Goal: Find specific page/section: Find specific page/section

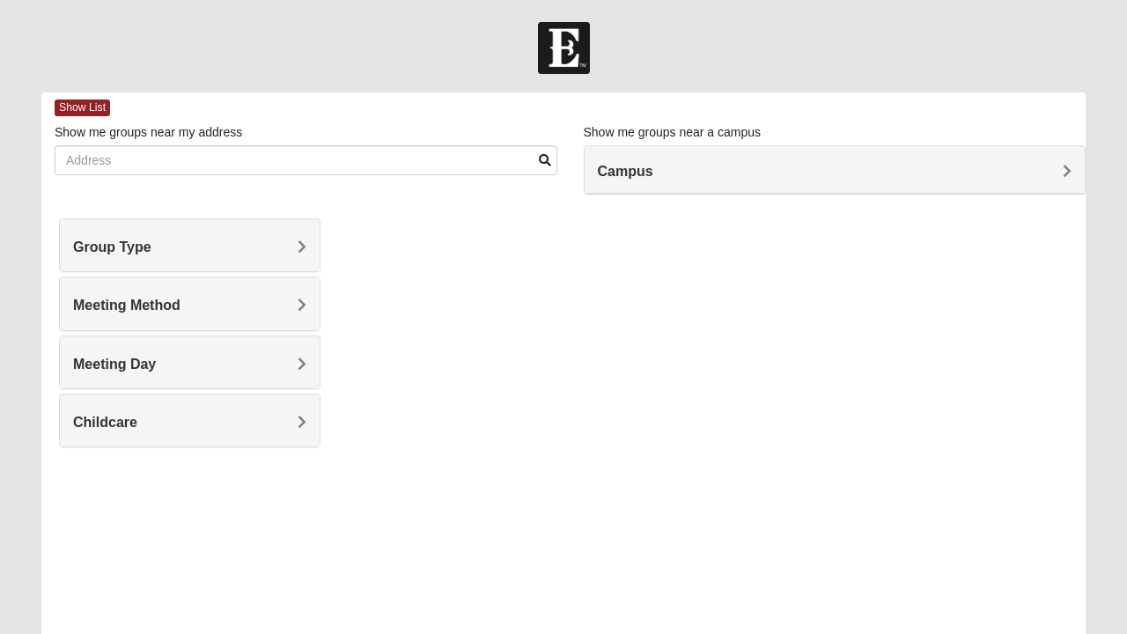
click at [21, 179] on form "Log In Find A Group Error Show List Loading Groups" at bounding box center [563, 496] width 1127 height 948
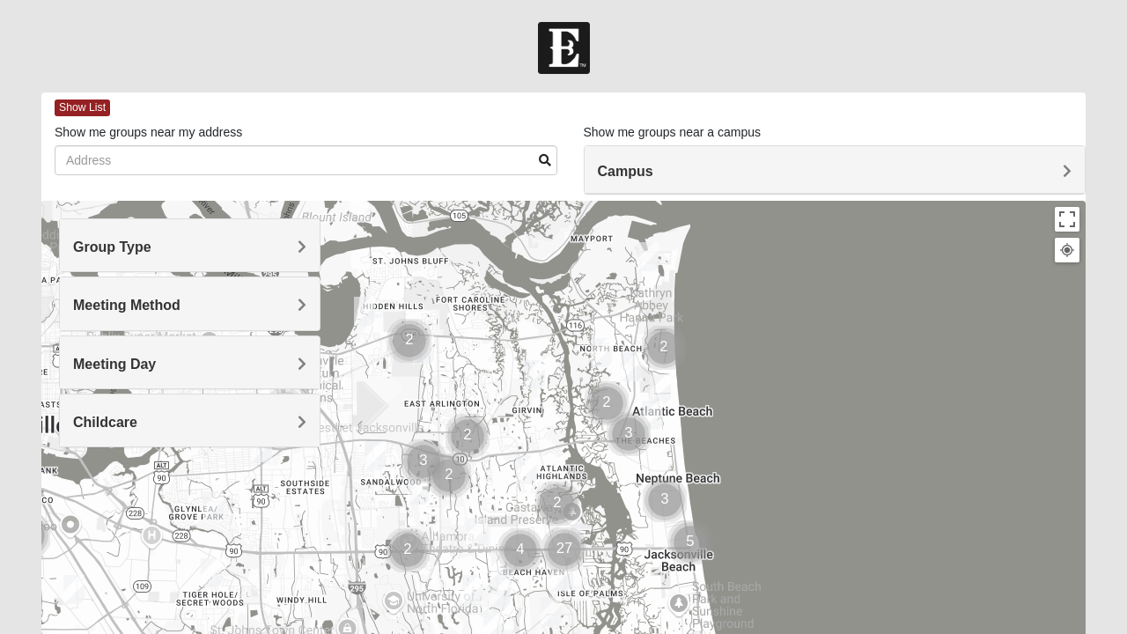
click at [305, 256] on div "Group Type" at bounding box center [190, 245] width 260 height 52
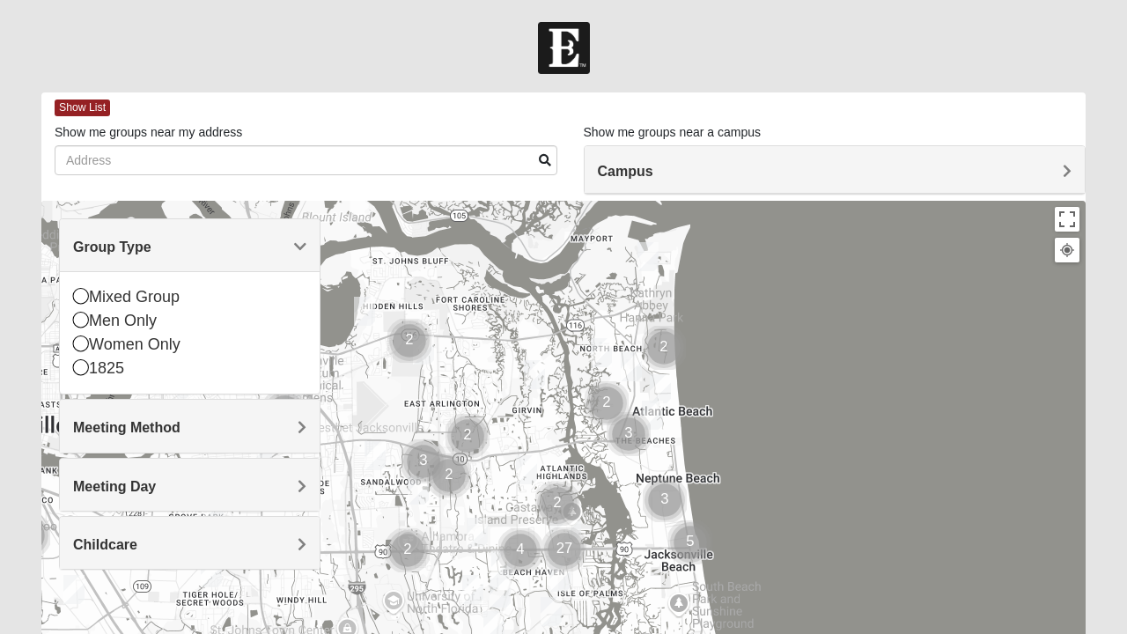
click at [151, 243] on span "Group Type" at bounding box center [112, 247] width 78 height 15
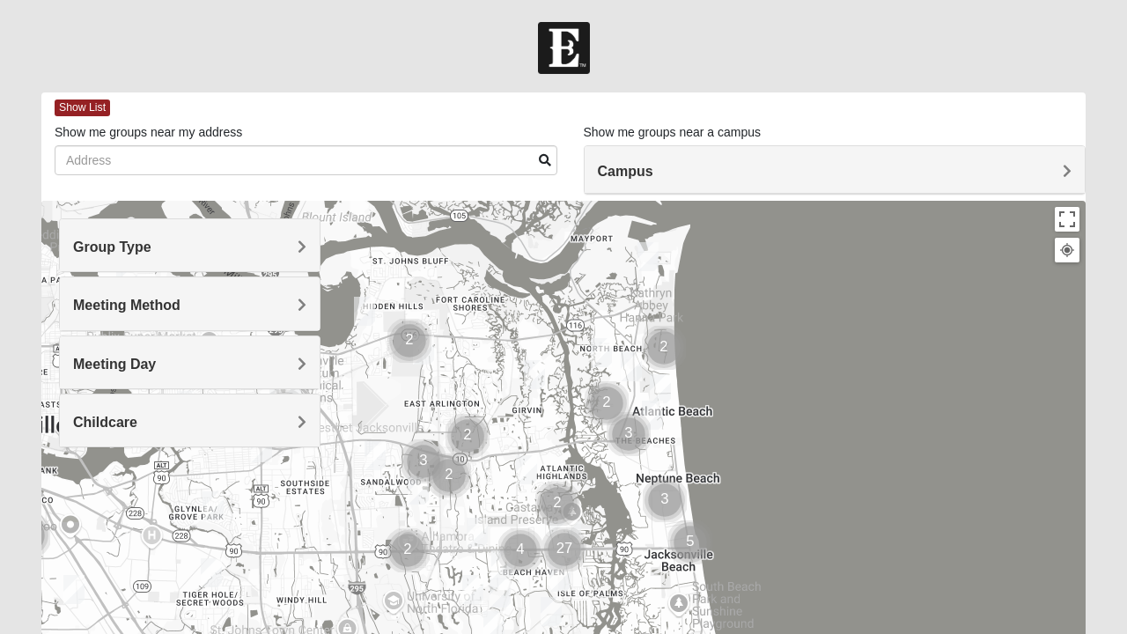
click at [296, 306] on h4 "Meeting Method" at bounding box center [189, 305] width 233 height 17
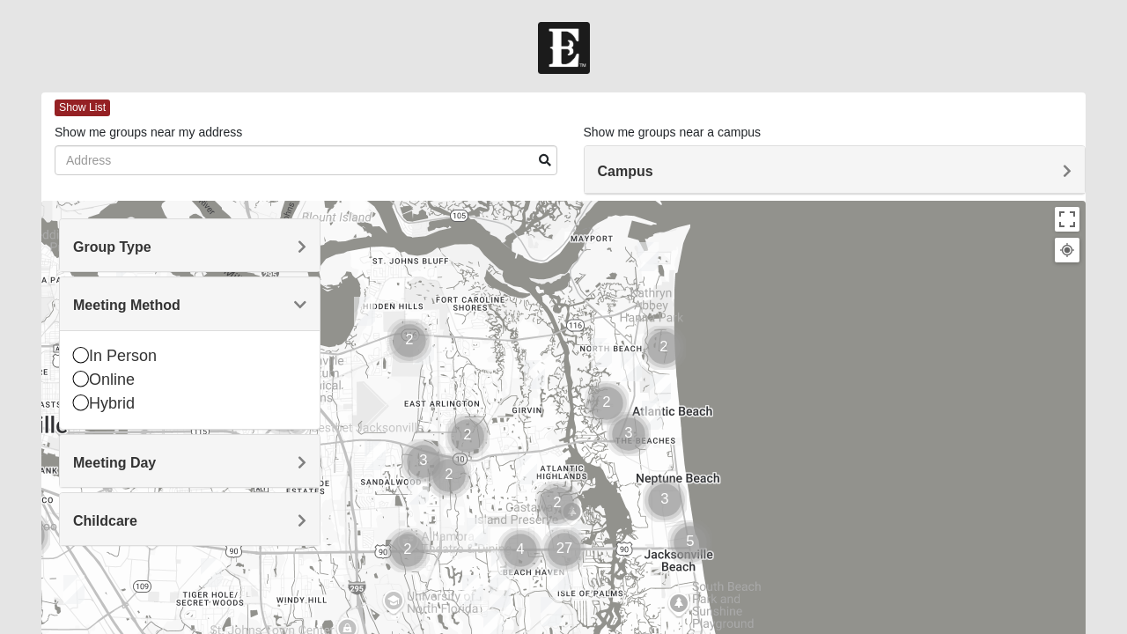
click at [181, 307] on span "Meeting Method" at bounding box center [126, 305] width 107 height 15
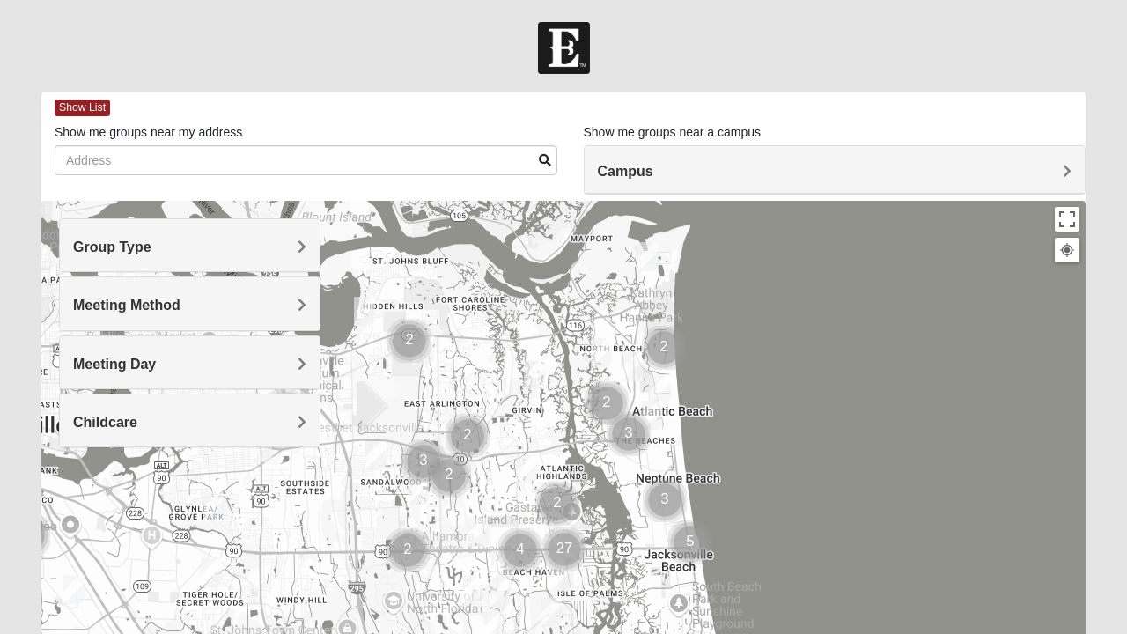
click at [294, 366] on h4 "Meeting Day" at bounding box center [189, 364] width 233 height 17
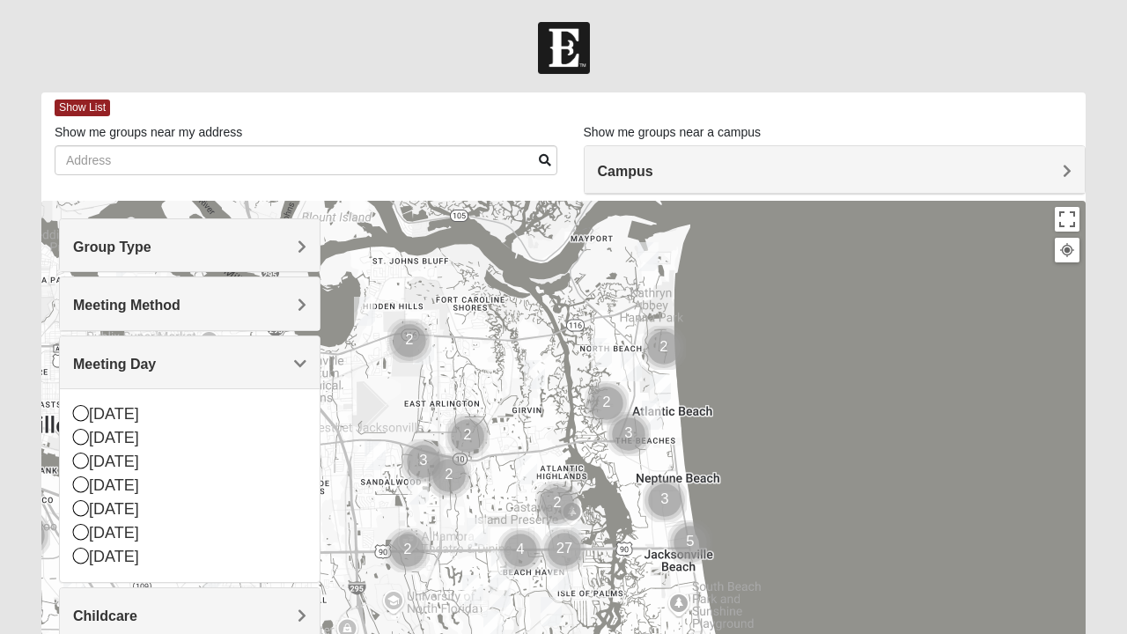
click at [156, 367] on span "Meeting Day" at bounding box center [114, 364] width 83 height 15
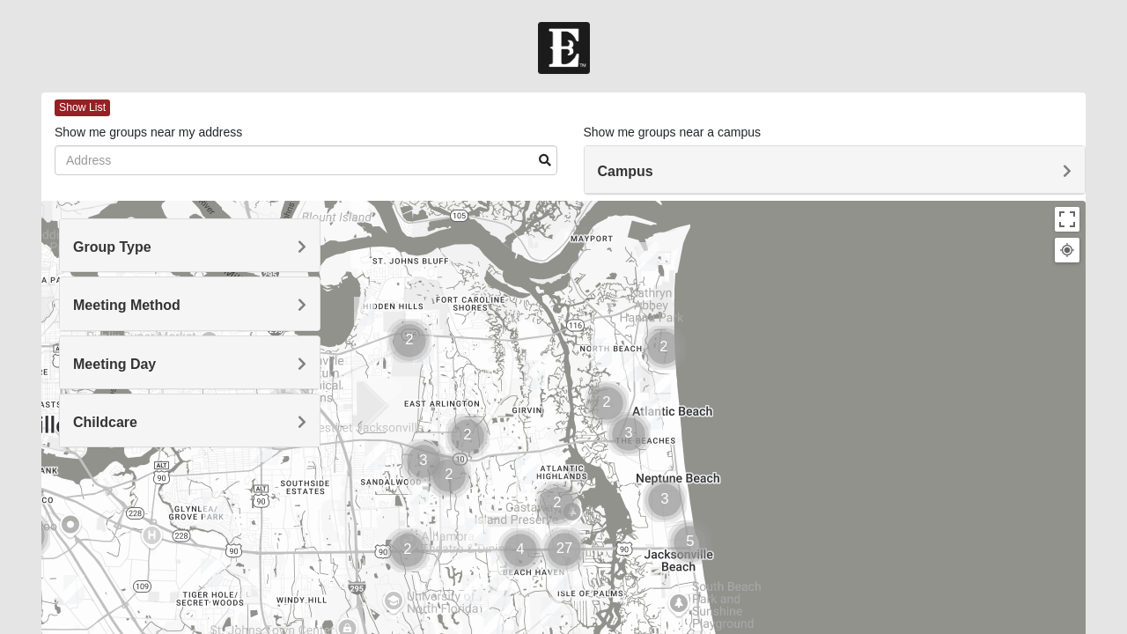
click at [287, 417] on h4 "Childcare" at bounding box center [189, 422] width 233 height 17
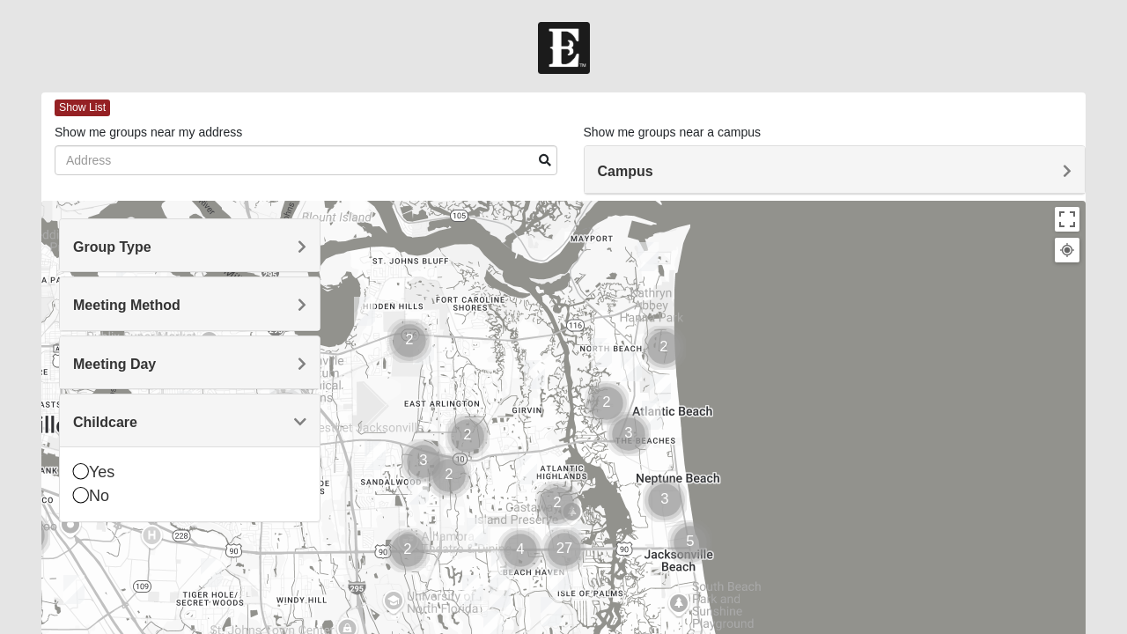
click at [137, 415] on span "Childcare" at bounding box center [105, 422] width 64 height 15
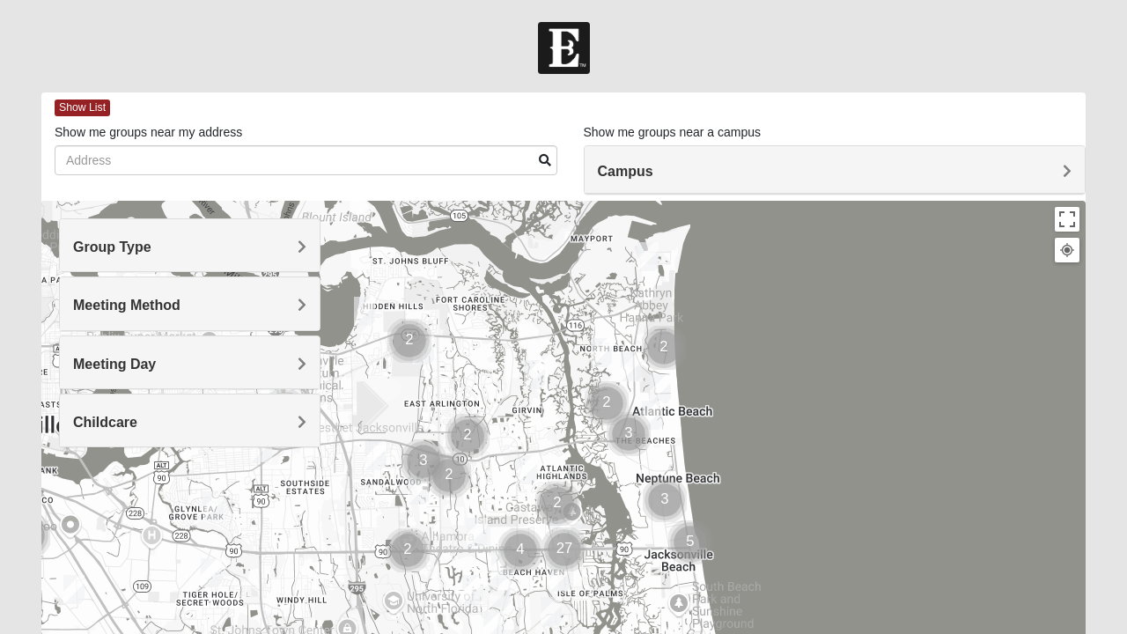
click at [1060, 169] on h4 "Campus" at bounding box center [835, 171] width 475 height 17
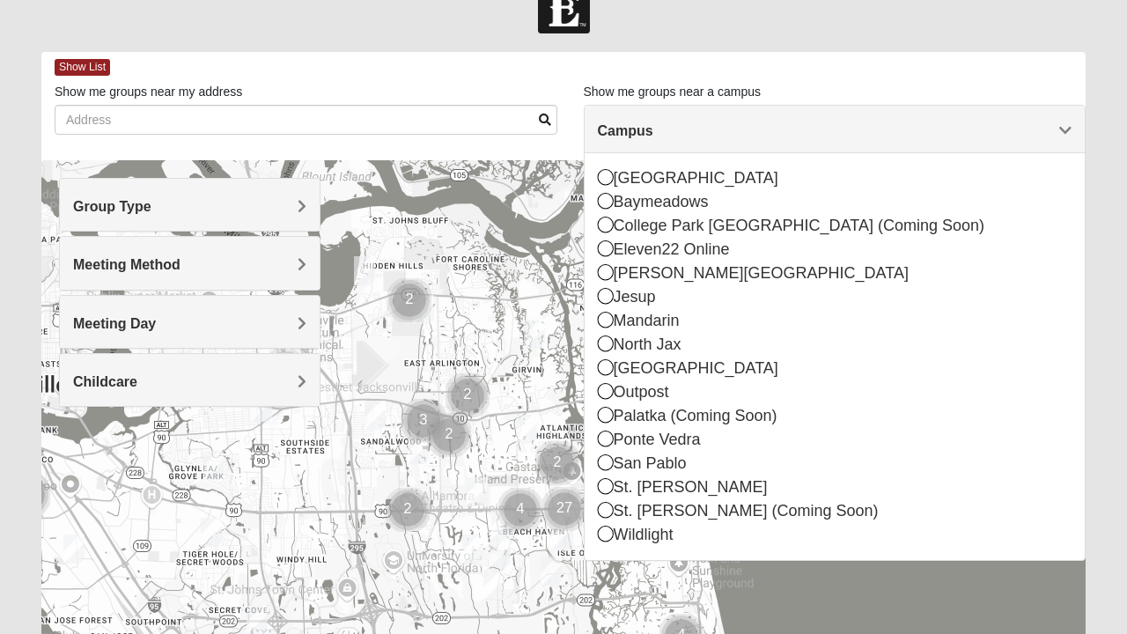
scroll to position [32, 0]
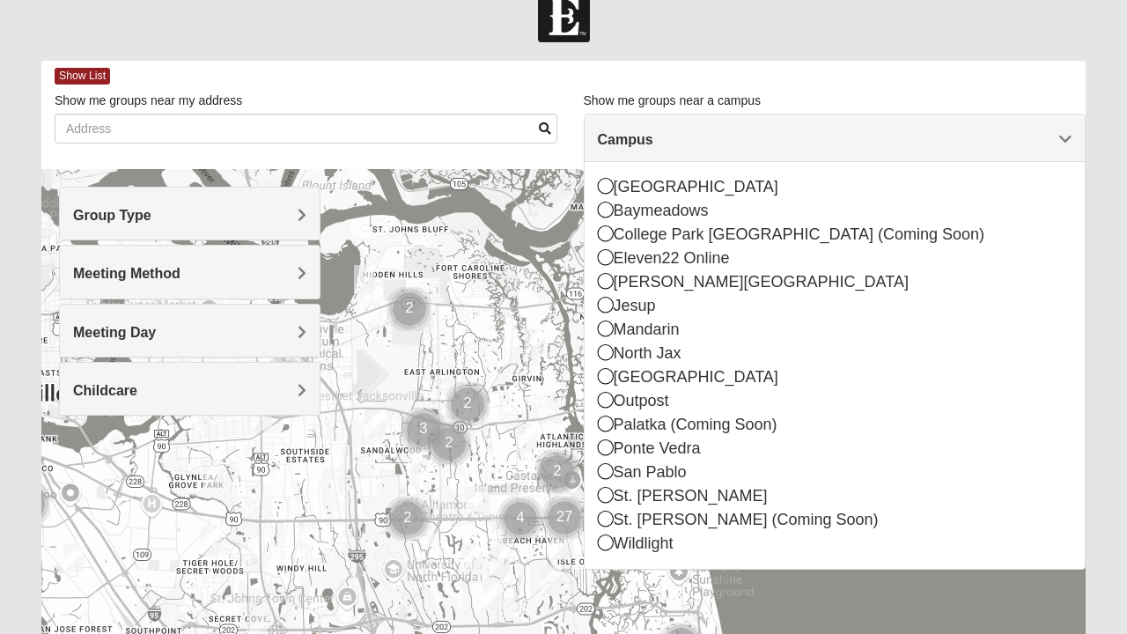
click at [1059, 127] on div "Campus" at bounding box center [835, 138] width 501 height 48
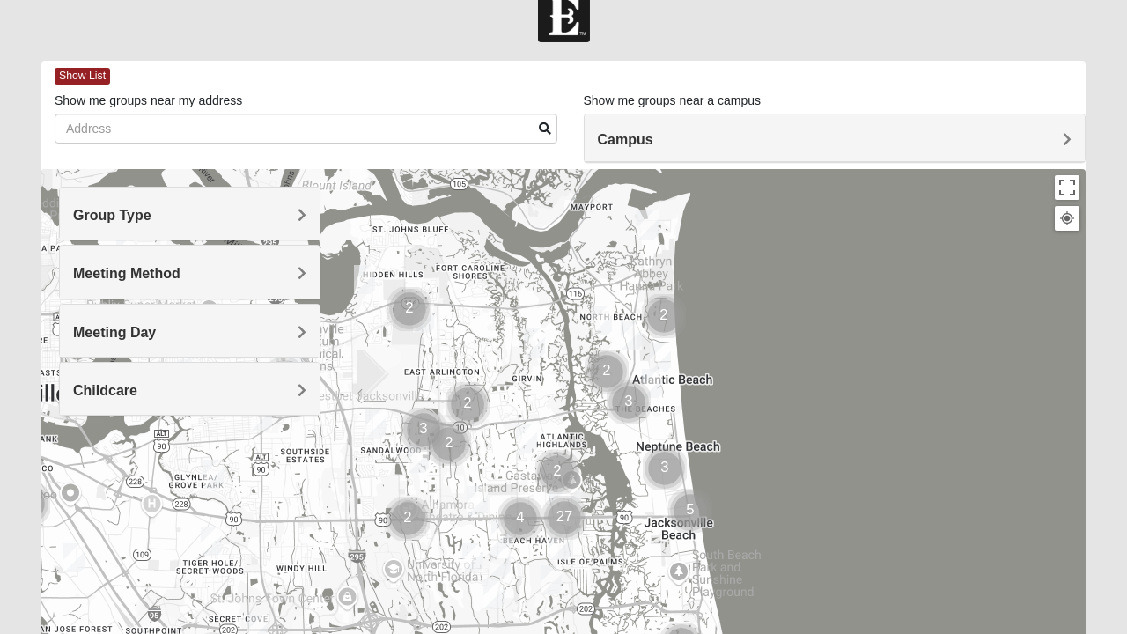
click at [299, 225] on div "Group Type" at bounding box center [190, 214] width 260 height 52
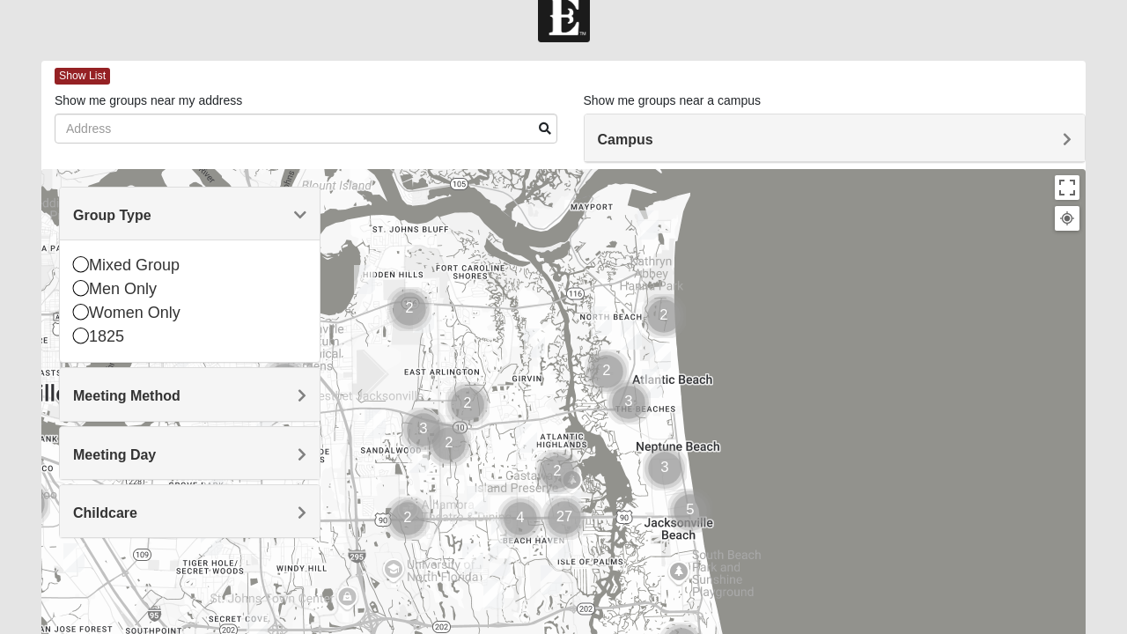
click at [125, 296] on div "Men Only" at bounding box center [189, 289] width 233 height 24
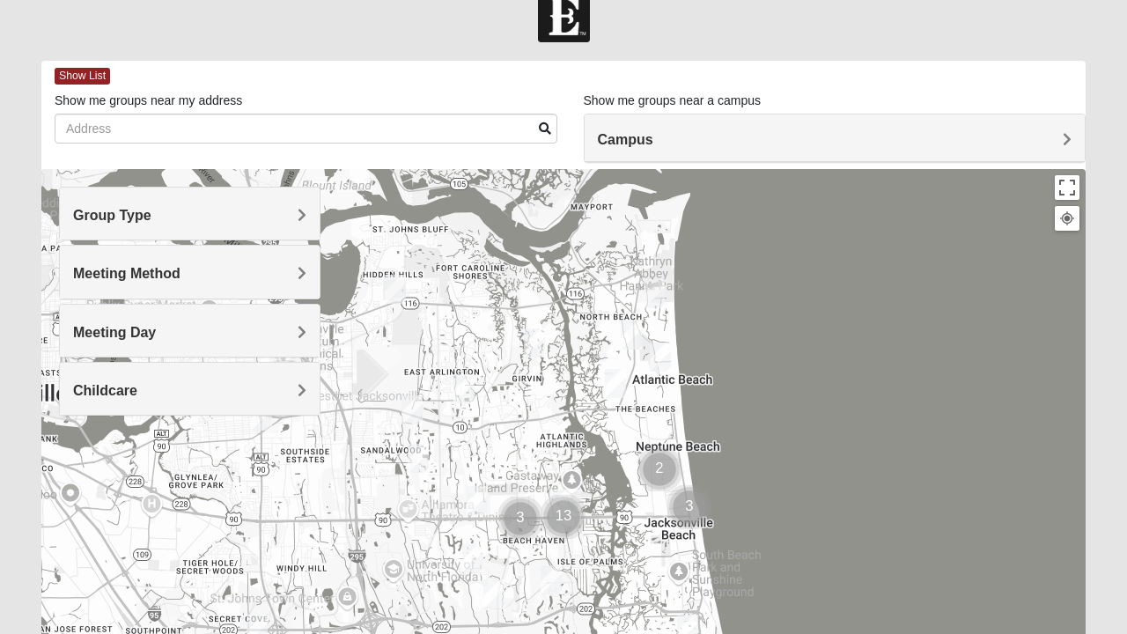
click at [293, 269] on h4 "Meeting Method" at bounding box center [189, 273] width 233 height 17
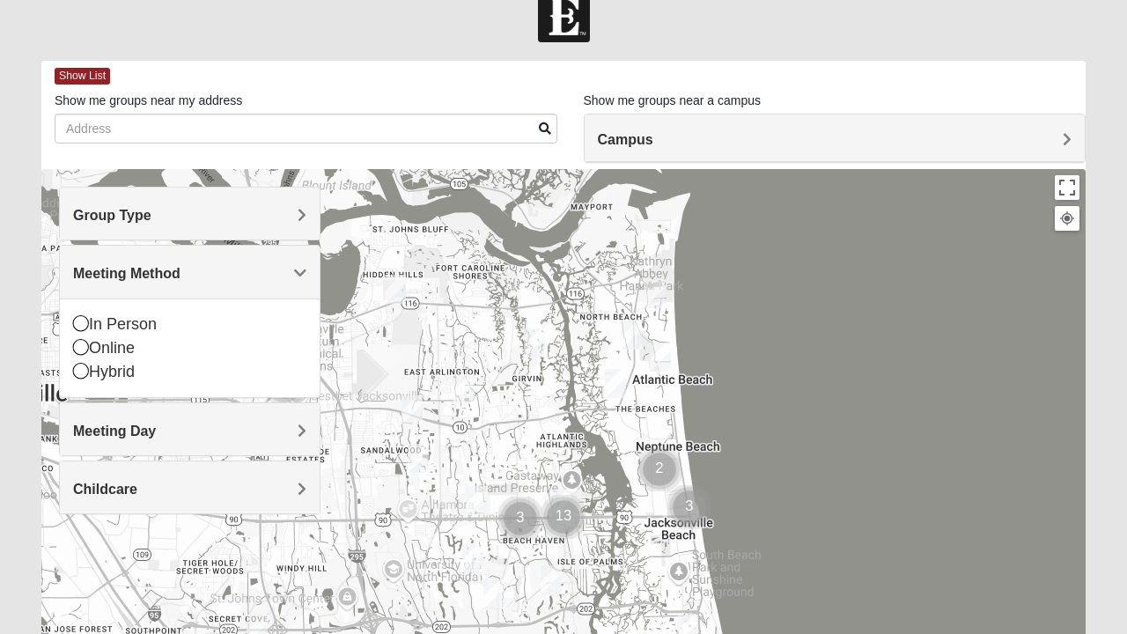
click at [80, 328] on icon at bounding box center [81, 323] width 16 height 16
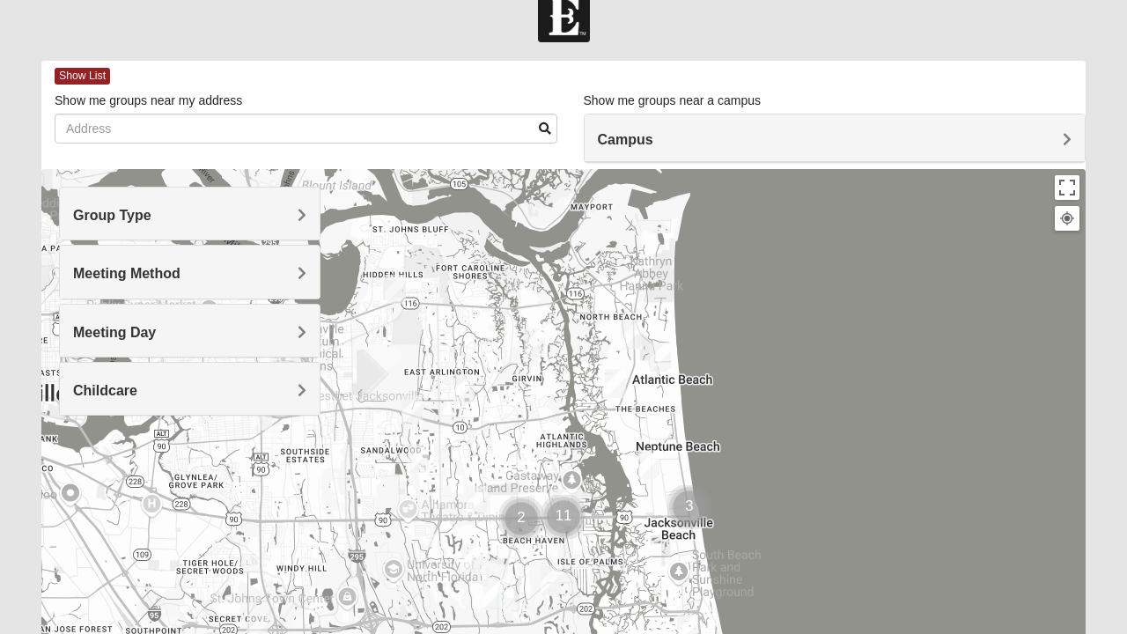
click at [299, 339] on div "Meeting Day" at bounding box center [190, 331] width 260 height 52
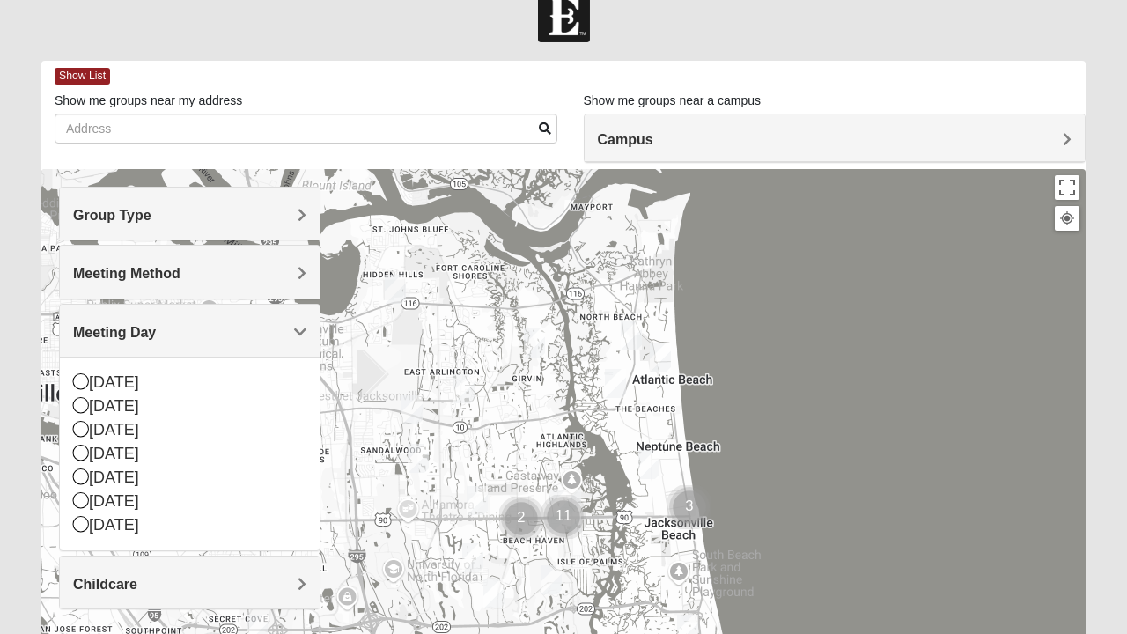
click at [83, 449] on icon at bounding box center [81, 453] width 16 height 16
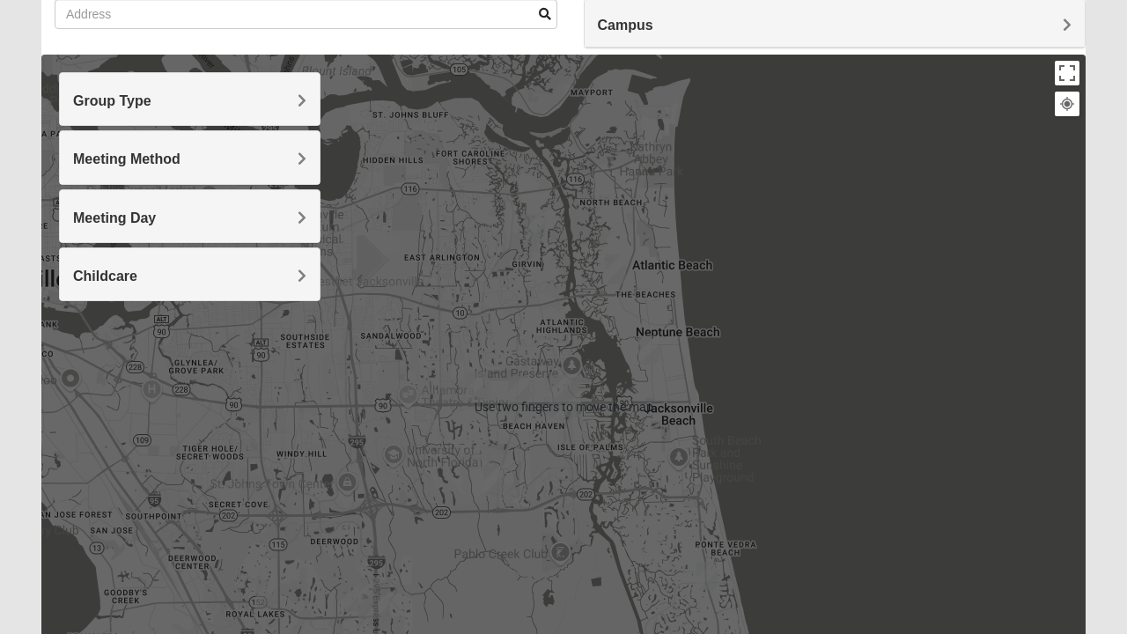
scroll to position [154, 0]
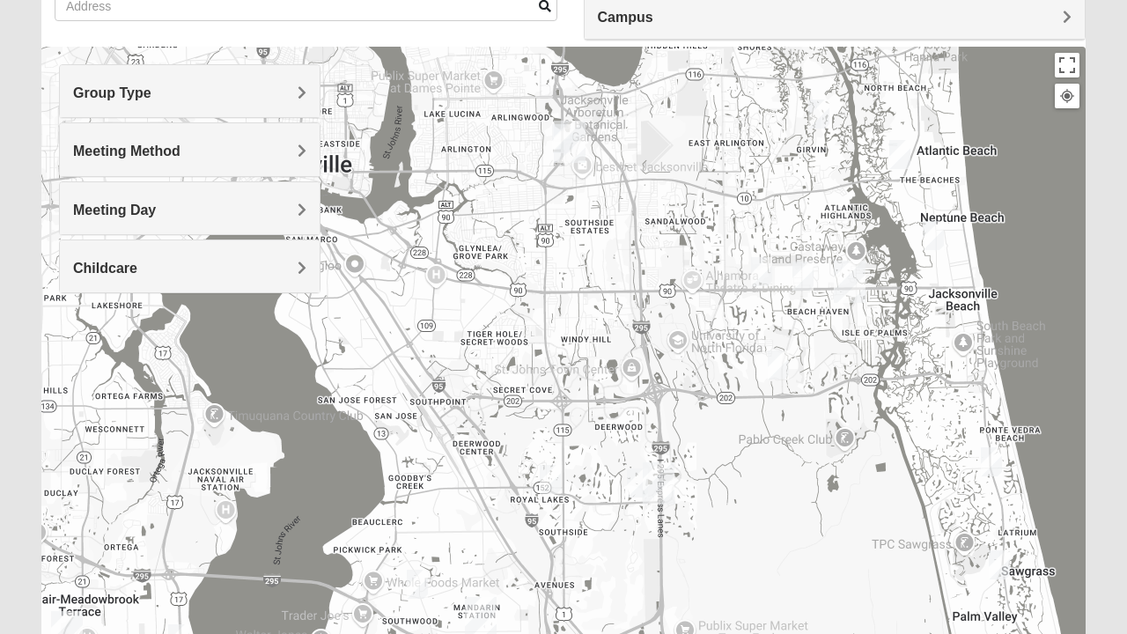
click at [909, 155] on img "Mens Boboc 32233" at bounding box center [899, 154] width 35 height 43
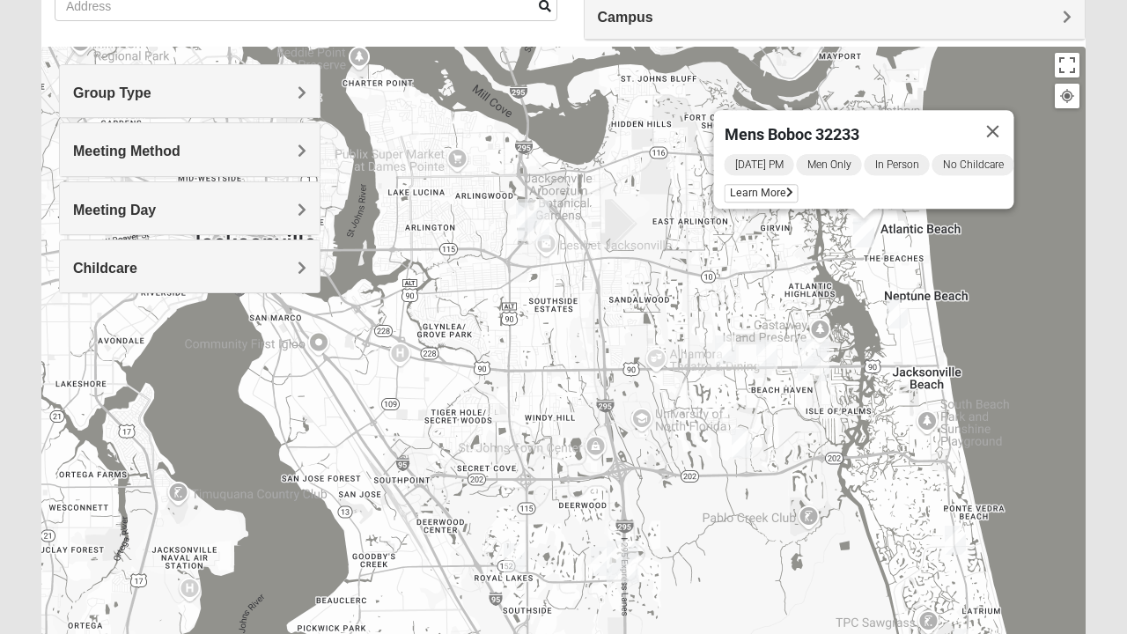
click at [902, 305] on img "Mens Crytzer/Siemion 32250" at bounding box center [897, 313] width 35 height 43
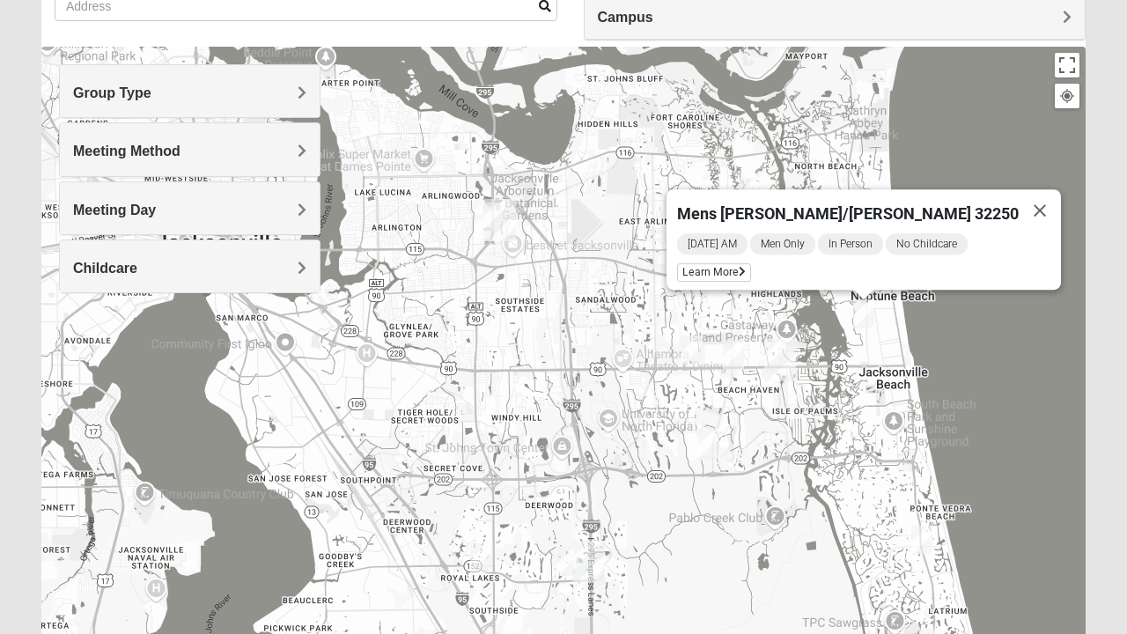
click at [734, 356] on img "Mens Brown 32224" at bounding box center [733, 354] width 35 height 43
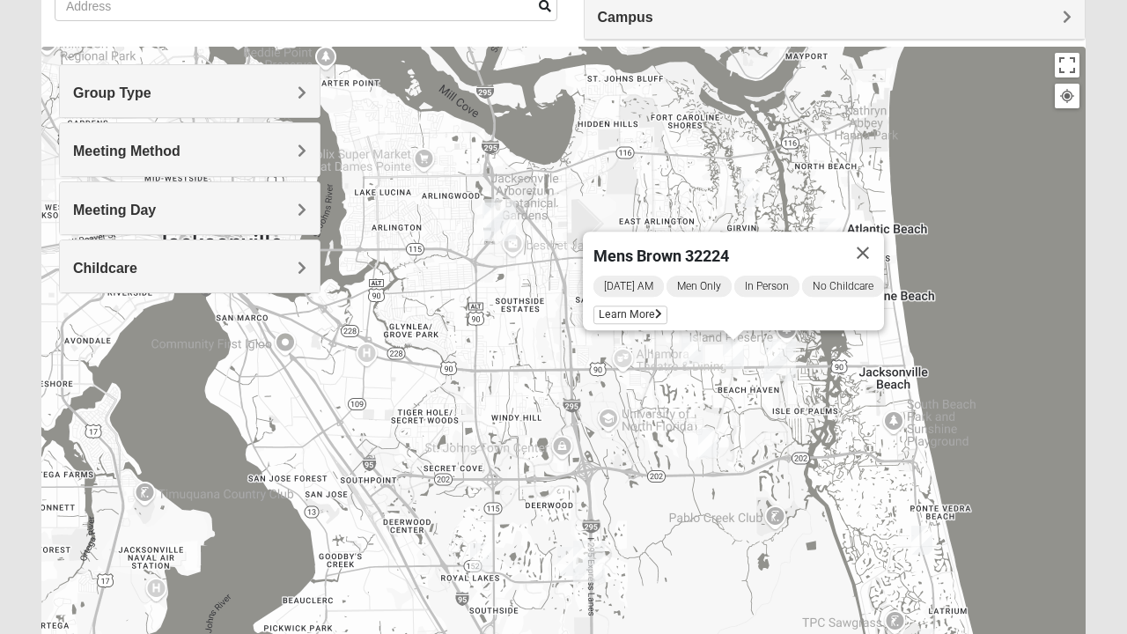
click at [688, 341] on img "Mens Hamilton 32250" at bounding box center [692, 350] width 35 height 43
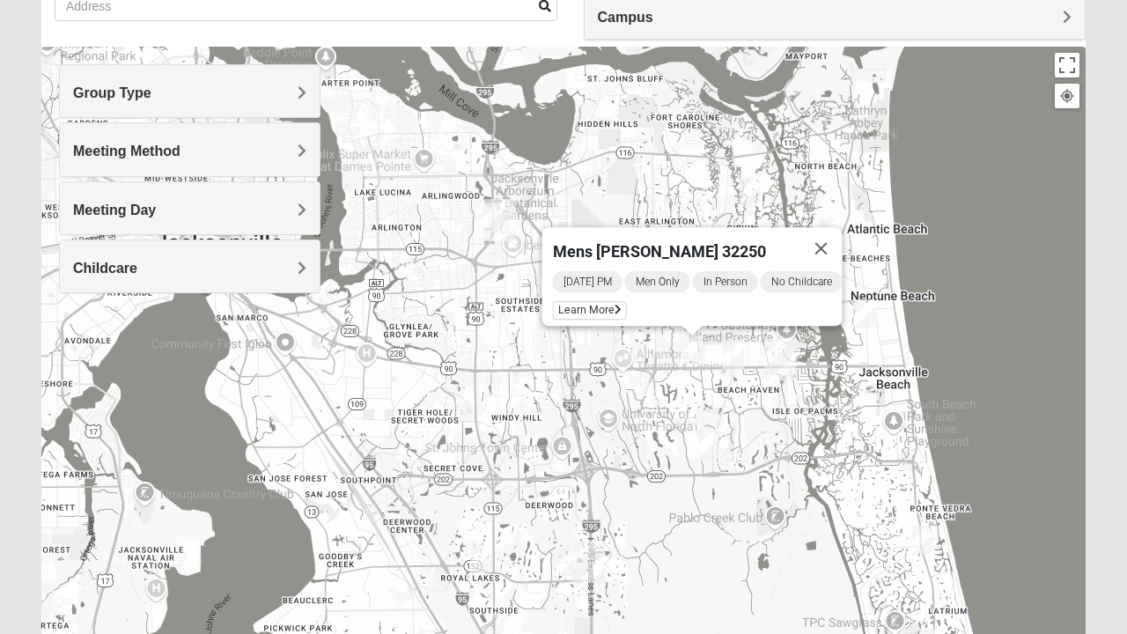
click at [842, 234] on button "Close" at bounding box center [822, 248] width 42 height 42
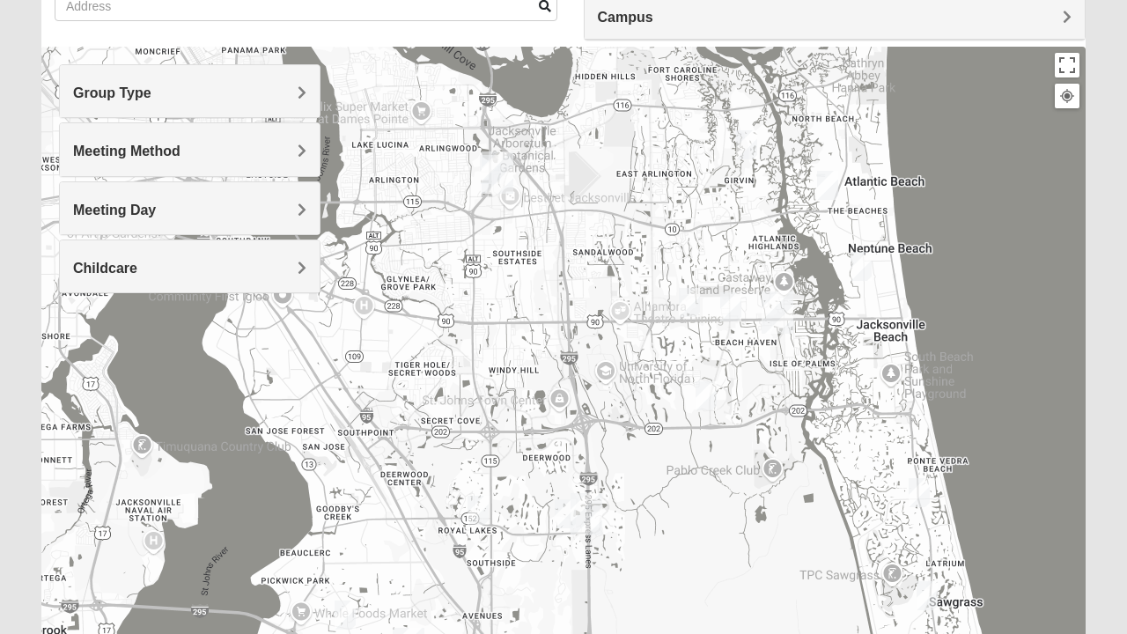
click at [296, 107] on div "Group Type" at bounding box center [190, 91] width 260 height 52
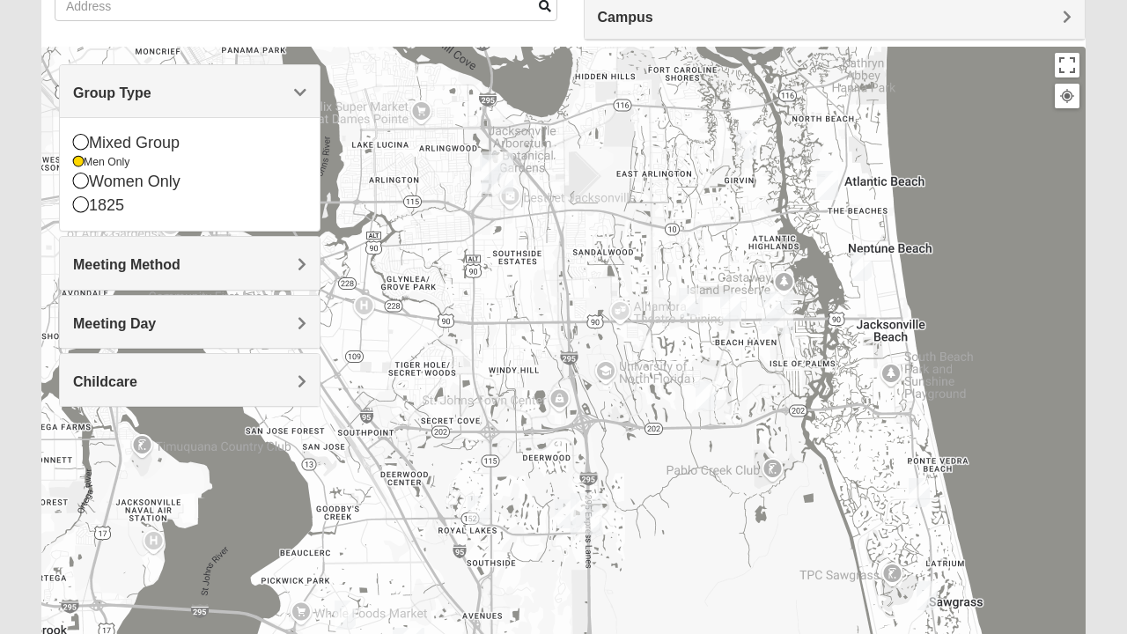
click at [311, 93] on div "Group Type" at bounding box center [190, 91] width 260 height 52
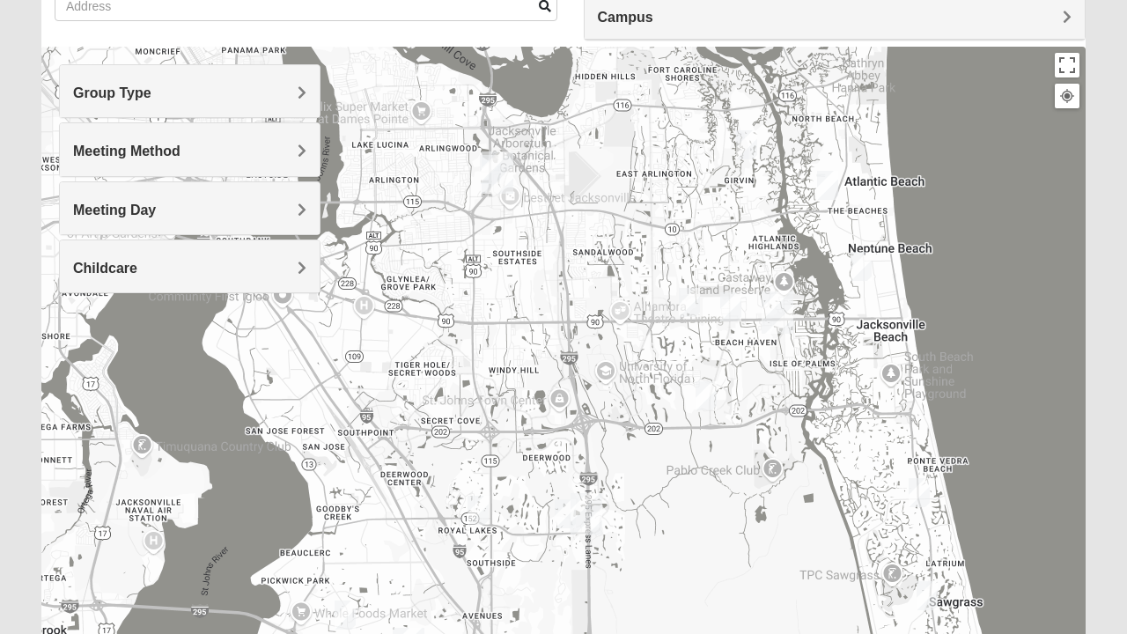
click at [305, 161] on div "Meeting Method" at bounding box center [190, 149] width 260 height 52
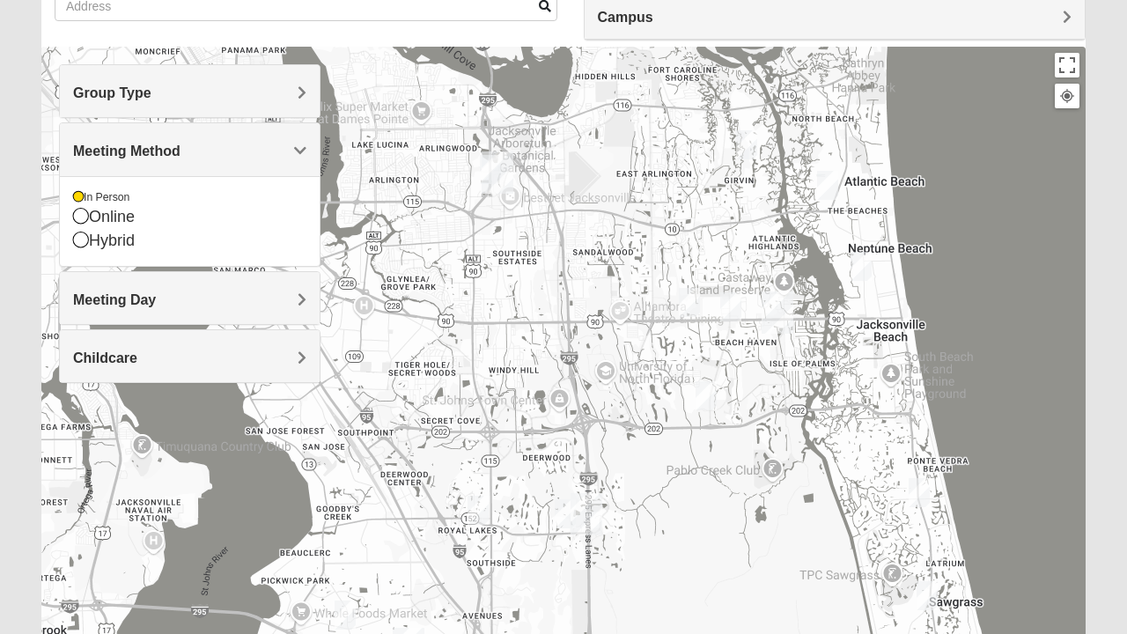
click at [306, 153] on div "Meeting Method" at bounding box center [190, 149] width 260 height 52
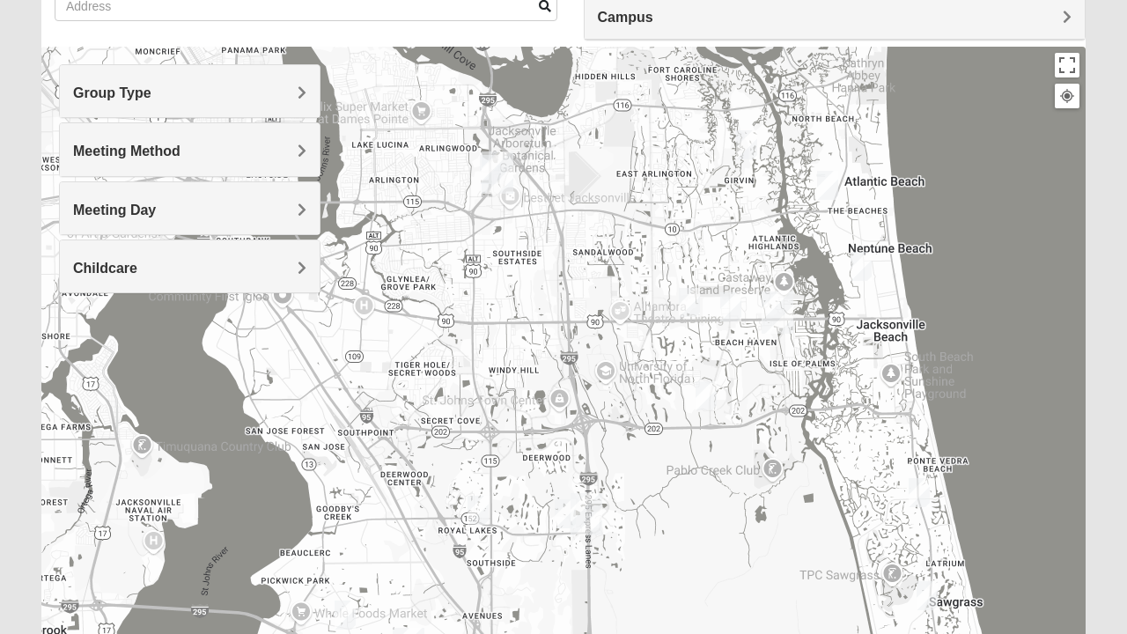
click at [156, 206] on span "Meeting Day" at bounding box center [114, 210] width 83 height 15
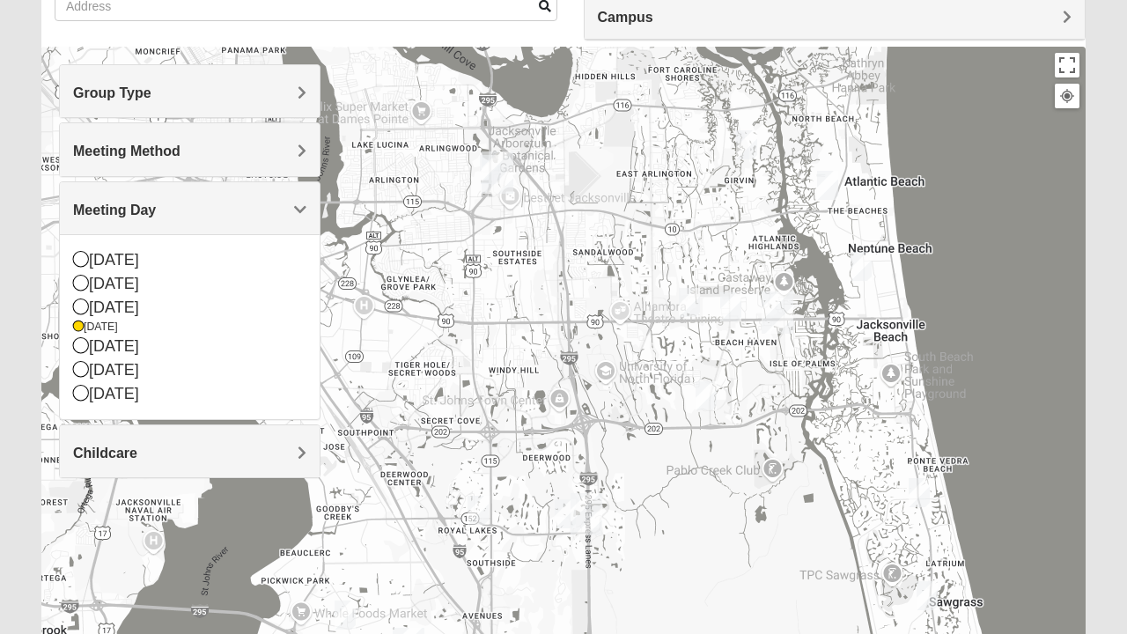
click at [294, 194] on div "Meeting Day" at bounding box center [190, 208] width 260 height 52
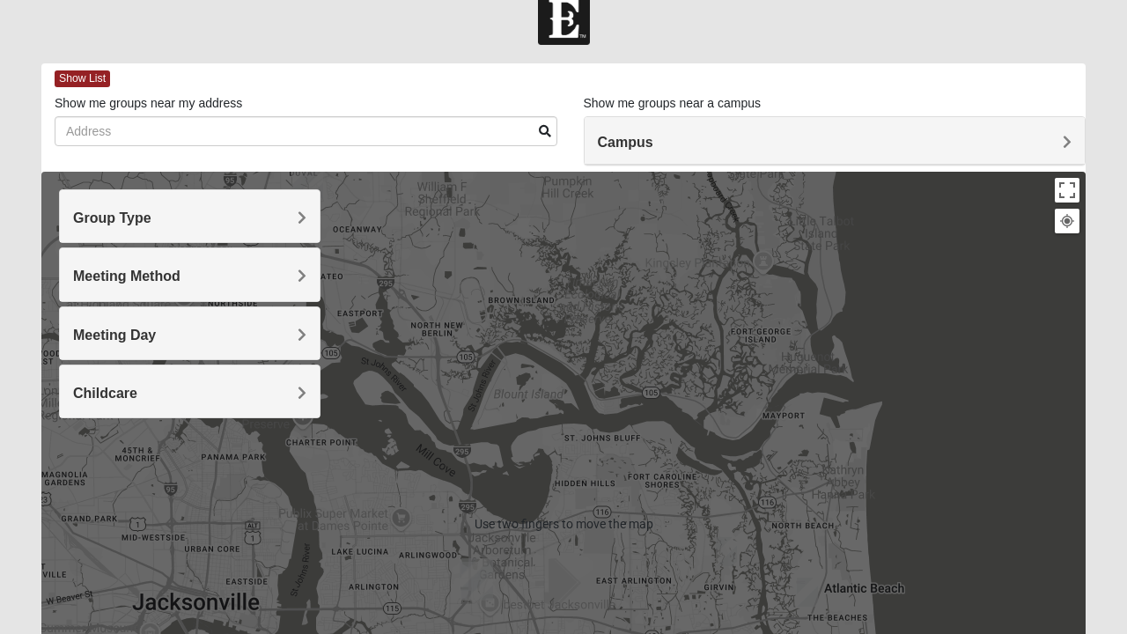
scroll to position [26, 0]
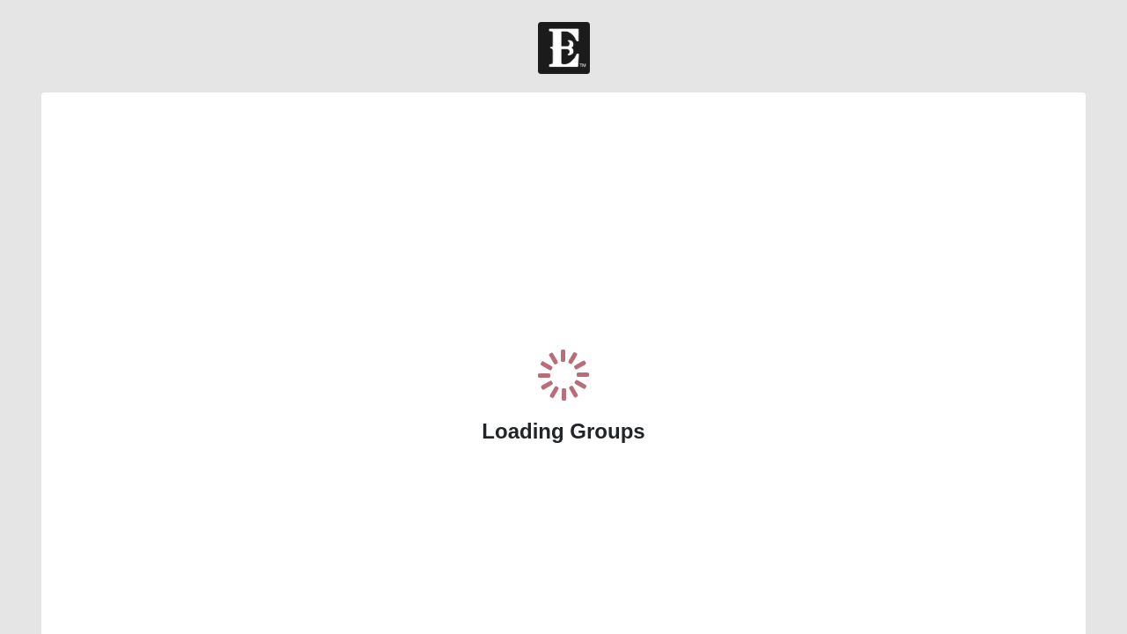
scroll to position [26, 0]
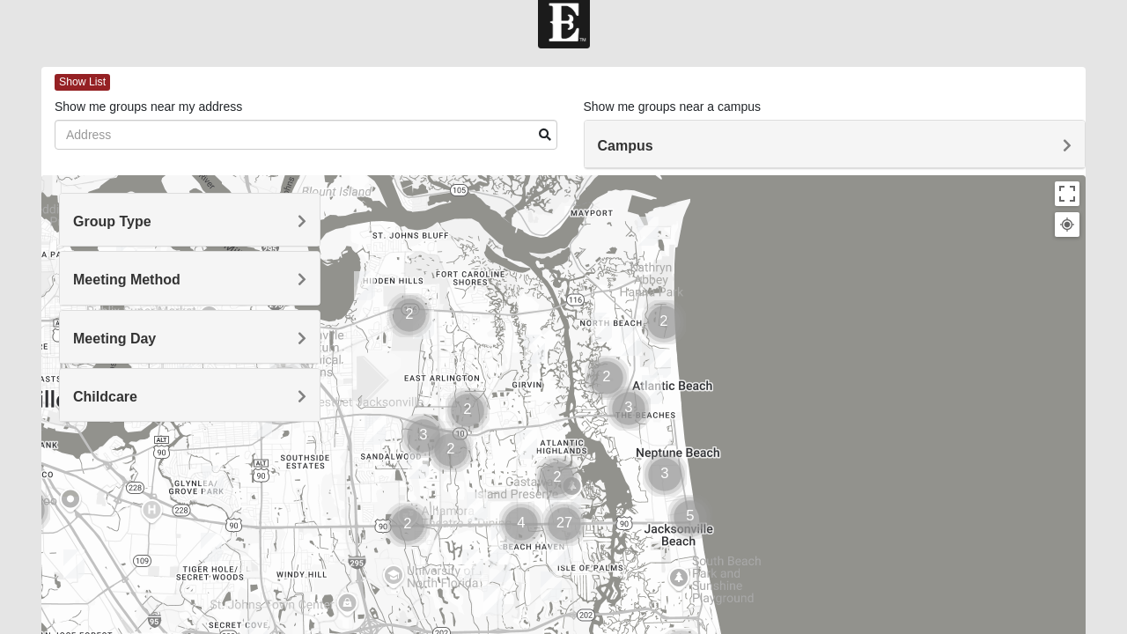
click at [755, 322] on div at bounding box center [563, 527] width 1045 height 705
click at [151, 225] on span "Group Type" at bounding box center [112, 221] width 78 height 15
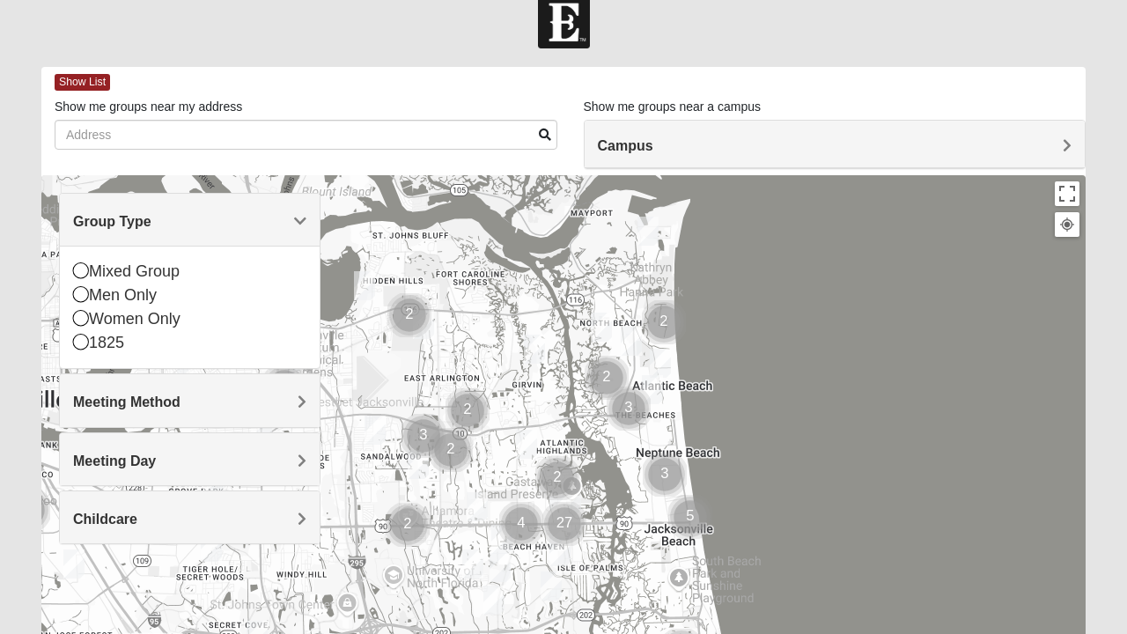
click at [126, 328] on div "Women Only" at bounding box center [189, 319] width 233 height 24
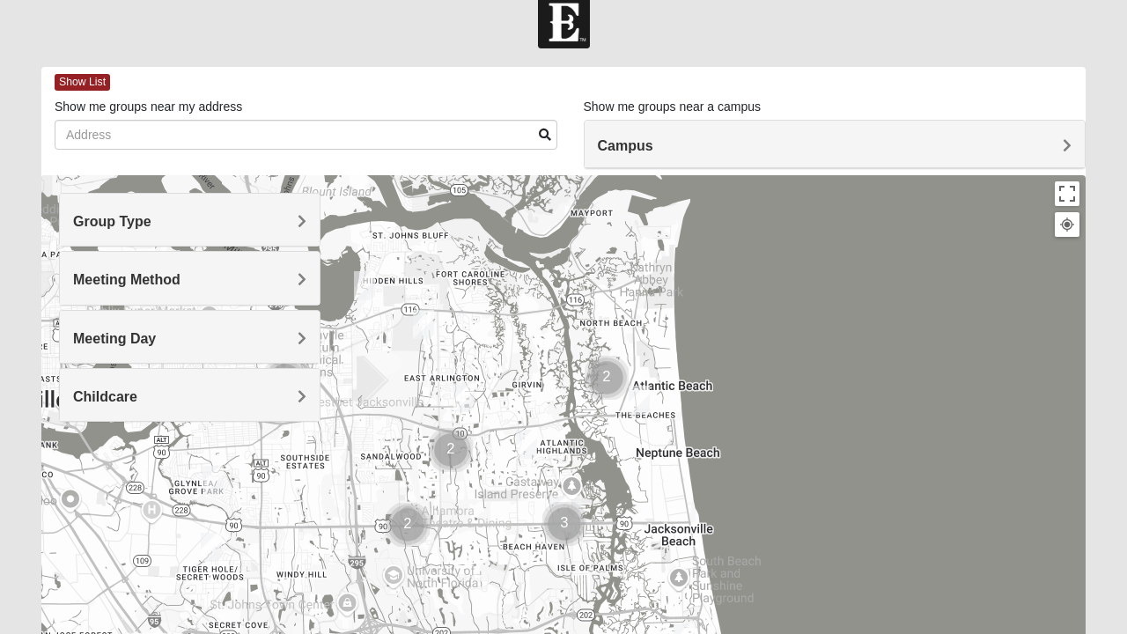
click at [181, 277] on span "Meeting Method" at bounding box center [126, 279] width 107 height 15
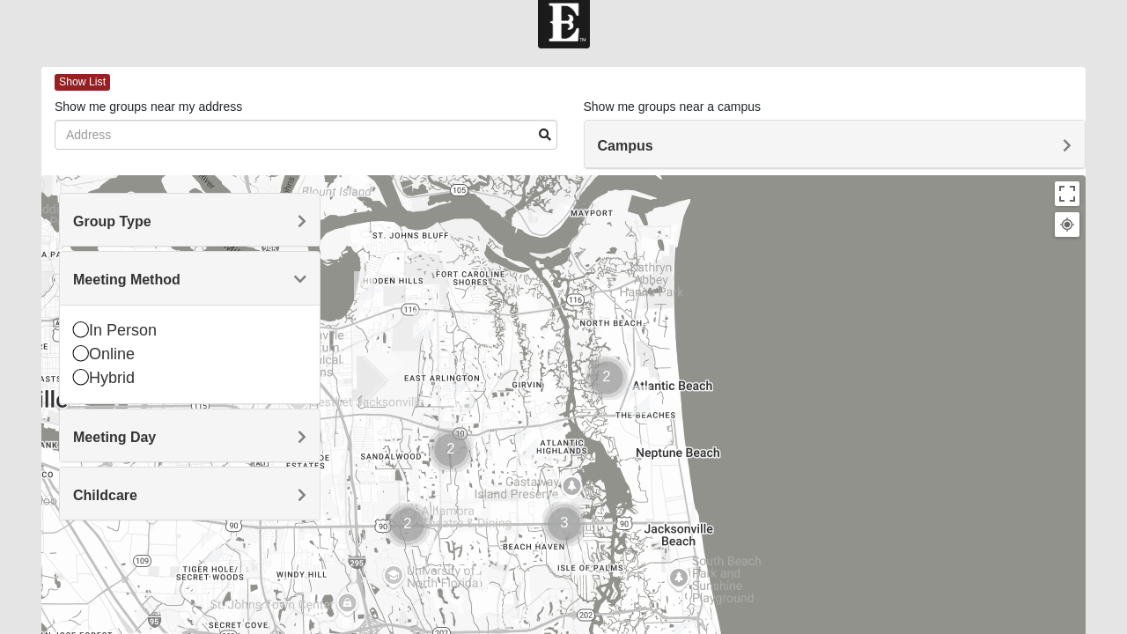
click at [150, 335] on div "In Person" at bounding box center [189, 331] width 233 height 24
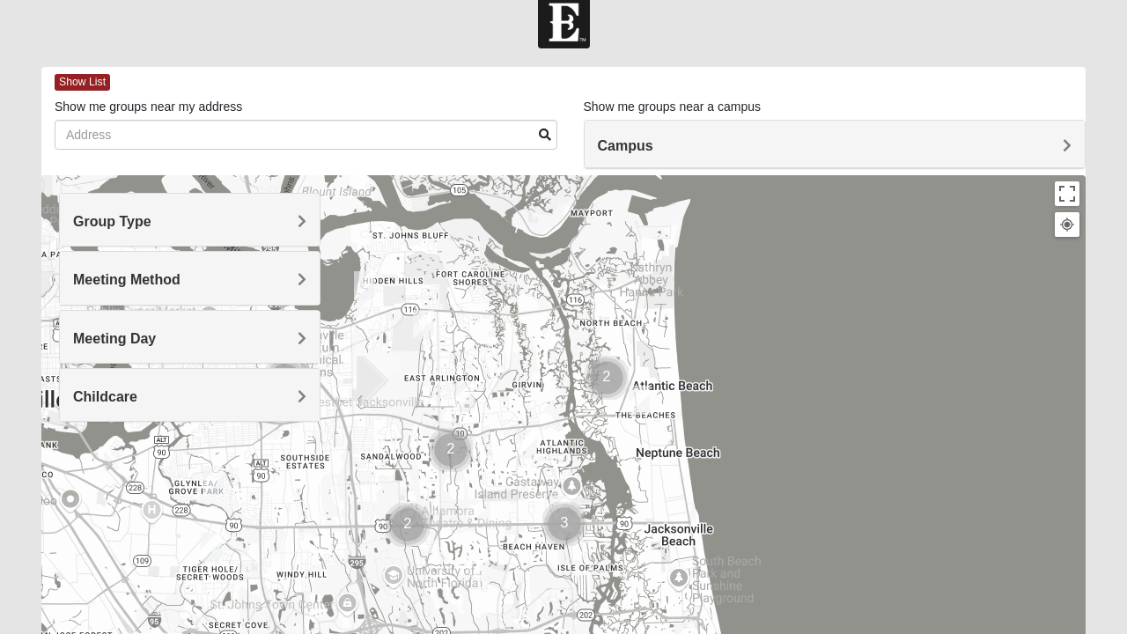
click at [156, 336] on span "Meeting Day" at bounding box center [114, 338] width 83 height 15
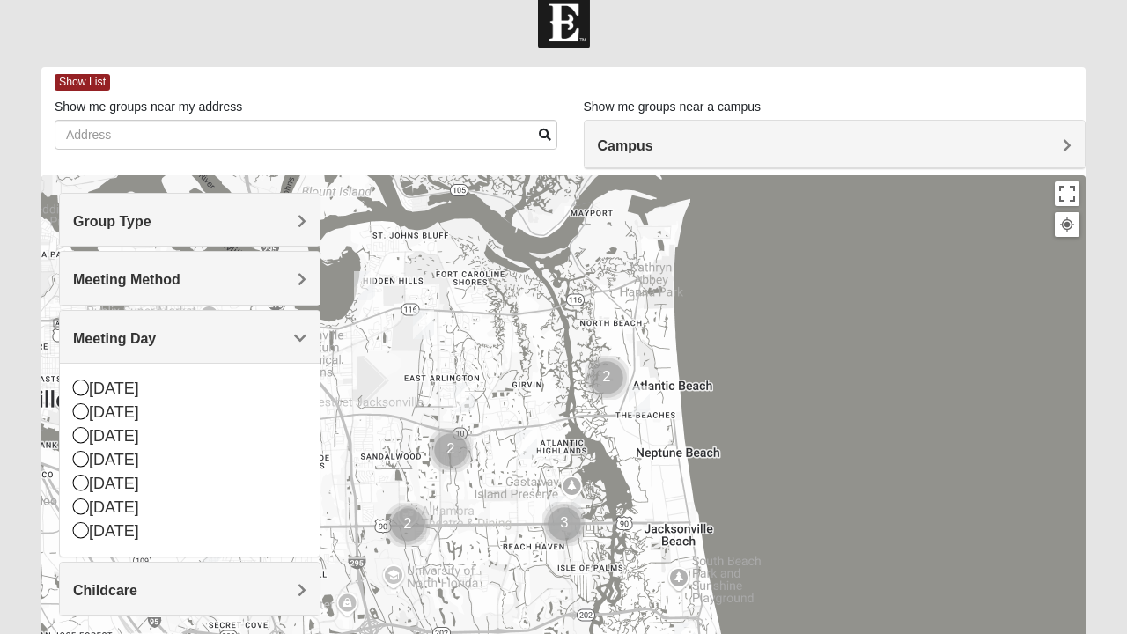
click at [138, 536] on div "[DATE]" at bounding box center [189, 532] width 233 height 24
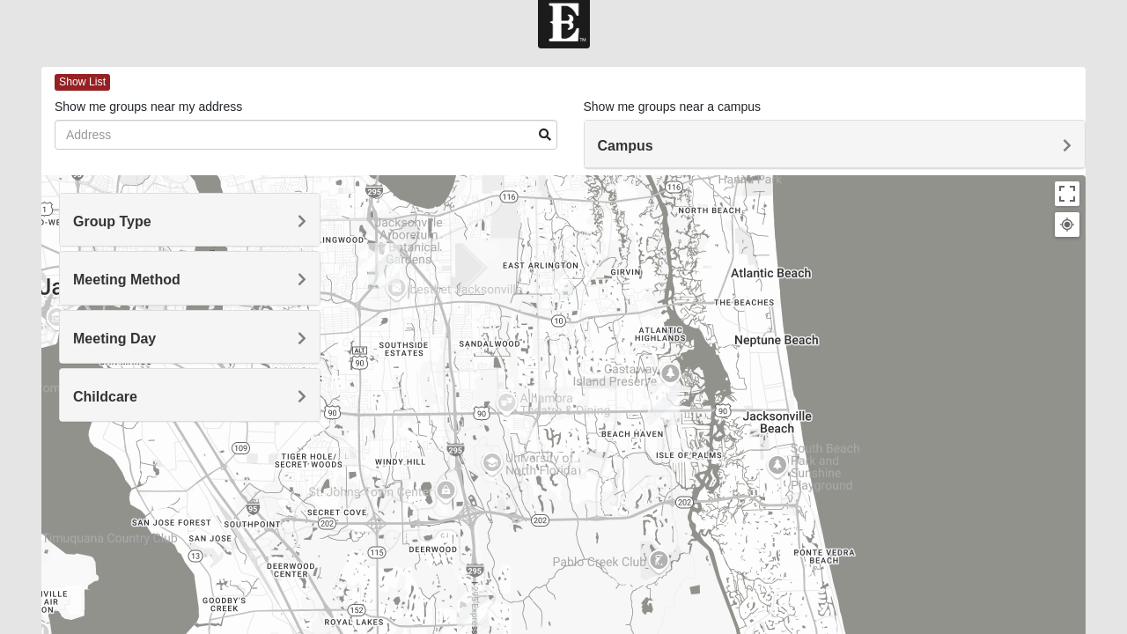
click at [569, 284] on img "Womens Queen 32225" at bounding box center [562, 284] width 35 height 43
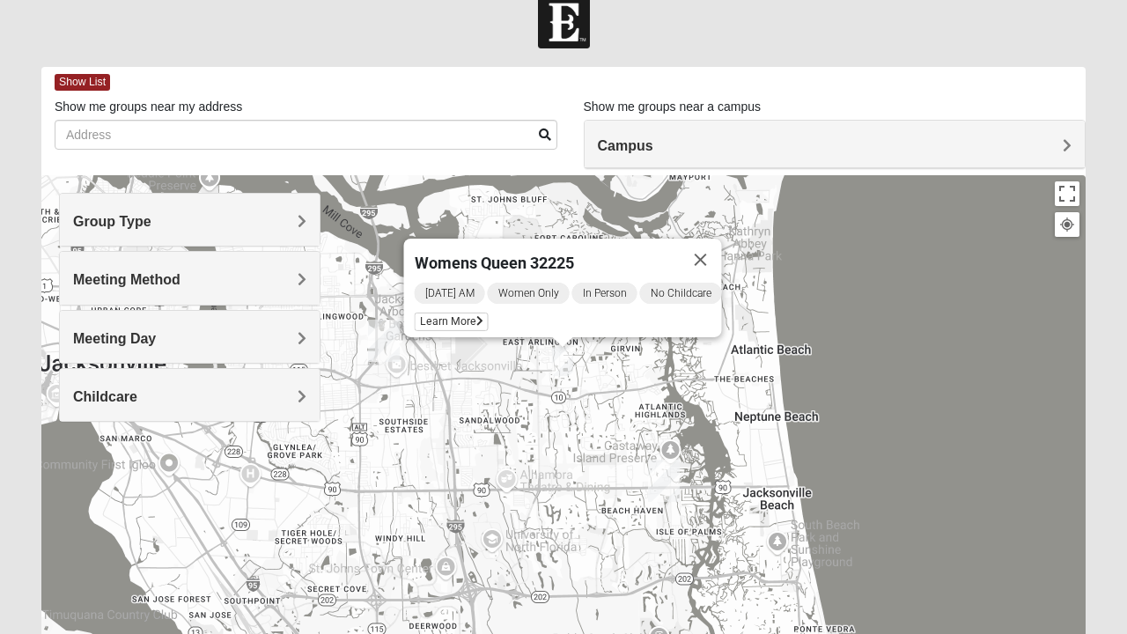
click at [156, 340] on span "Meeting Day" at bounding box center [114, 338] width 83 height 15
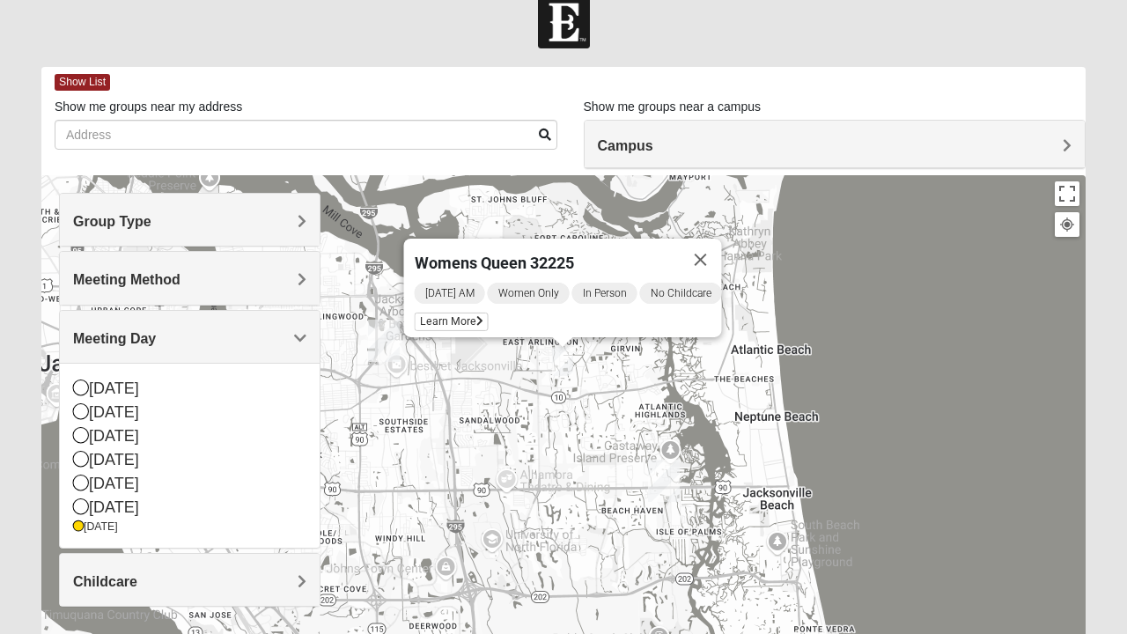
click at [123, 505] on div "[DATE]" at bounding box center [189, 508] width 233 height 24
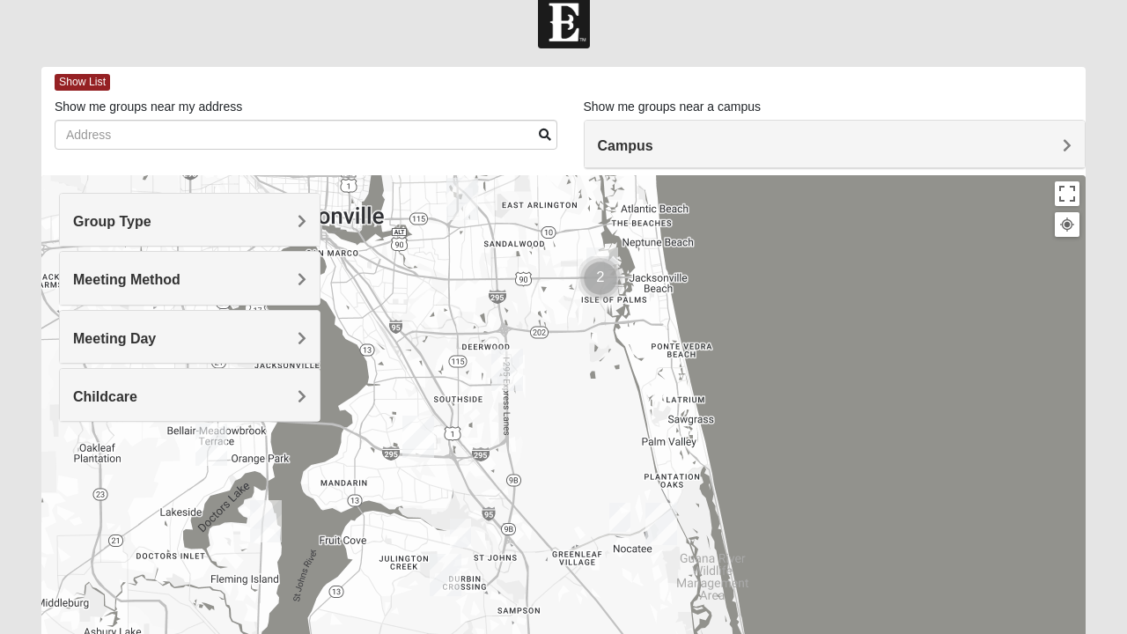
click at [156, 338] on span "Meeting Day" at bounding box center [114, 338] width 83 height 15
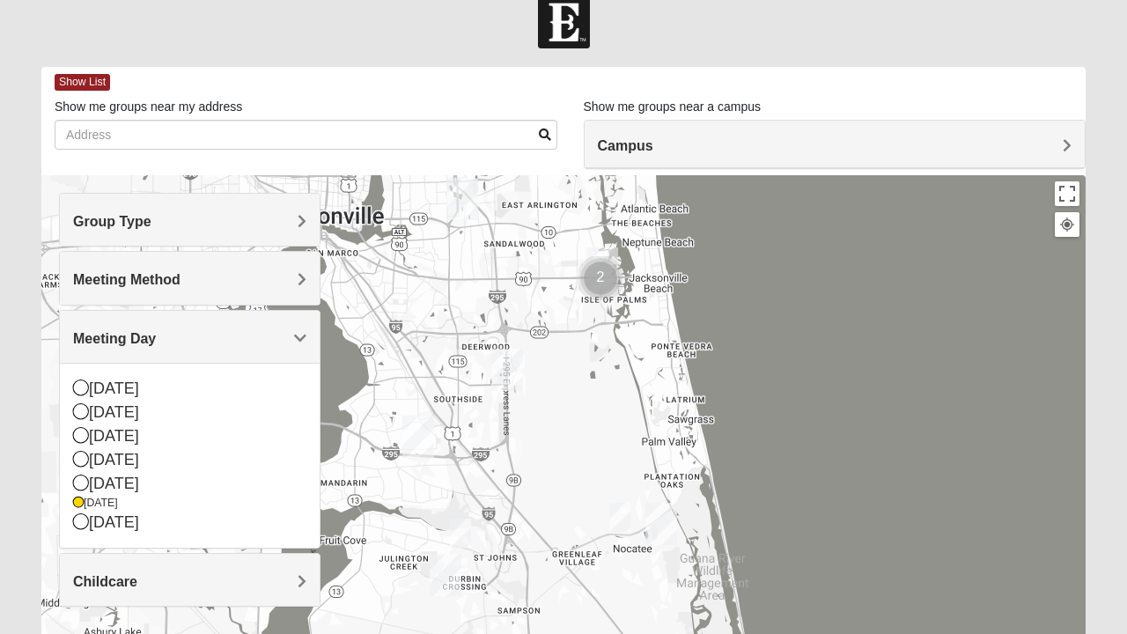
click at [125, 483] on div "[DATE]" at bounding box center [189, 484] width 233 height 24
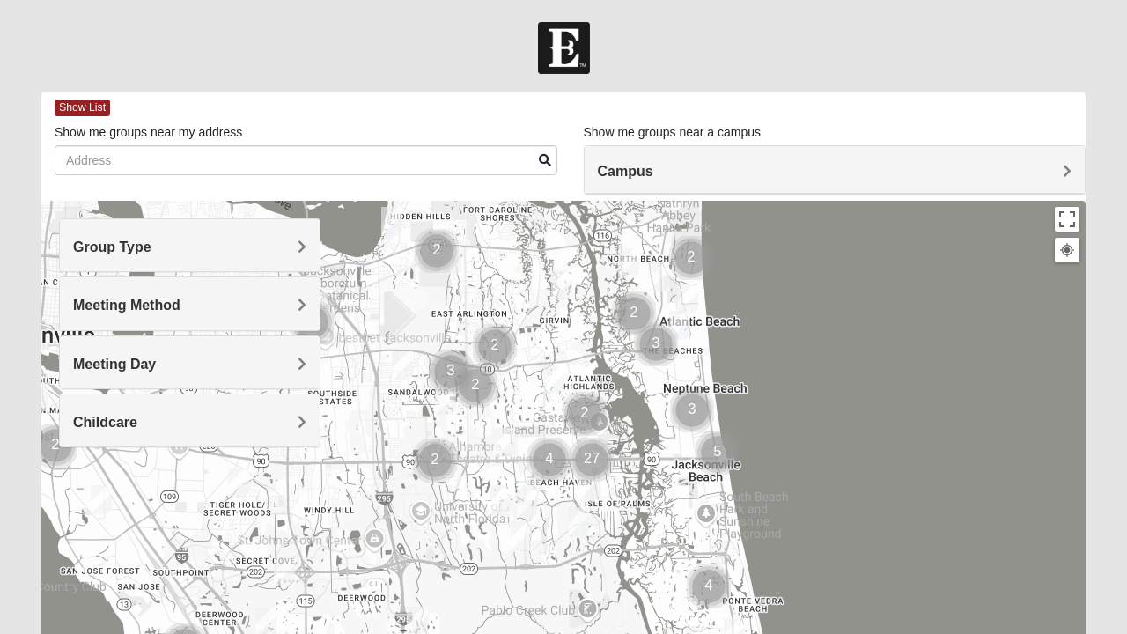
click at [689, 166] on h4 "Campus" at bounding box center [835, 171] width 475 height 17
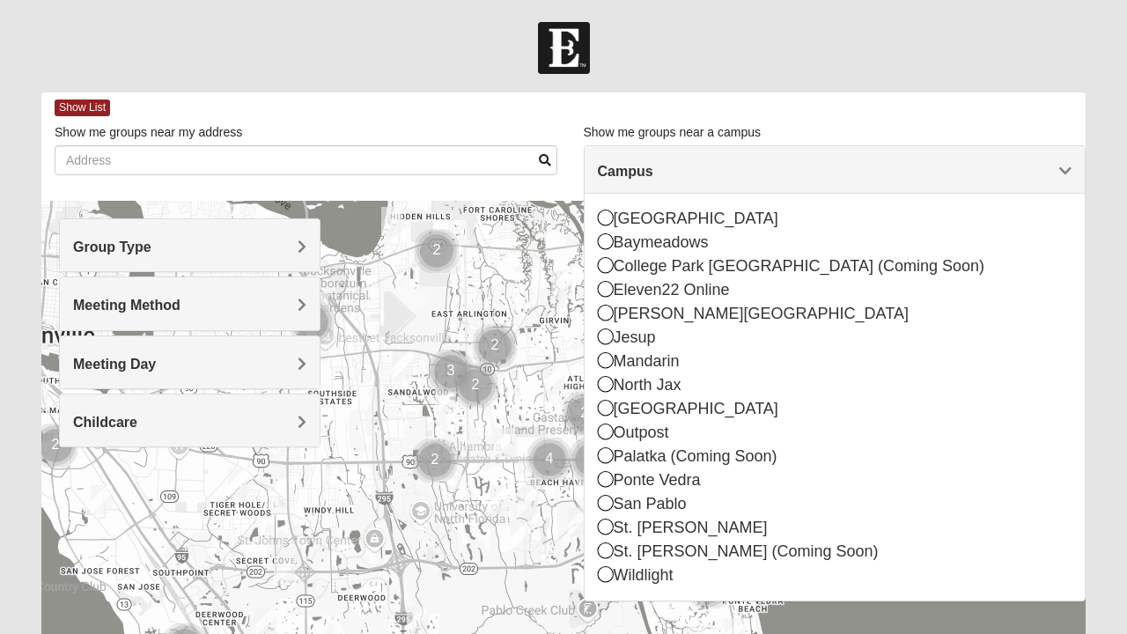
click at [611, 365] on icon at bounding box center [606, 360] width 16 height 16
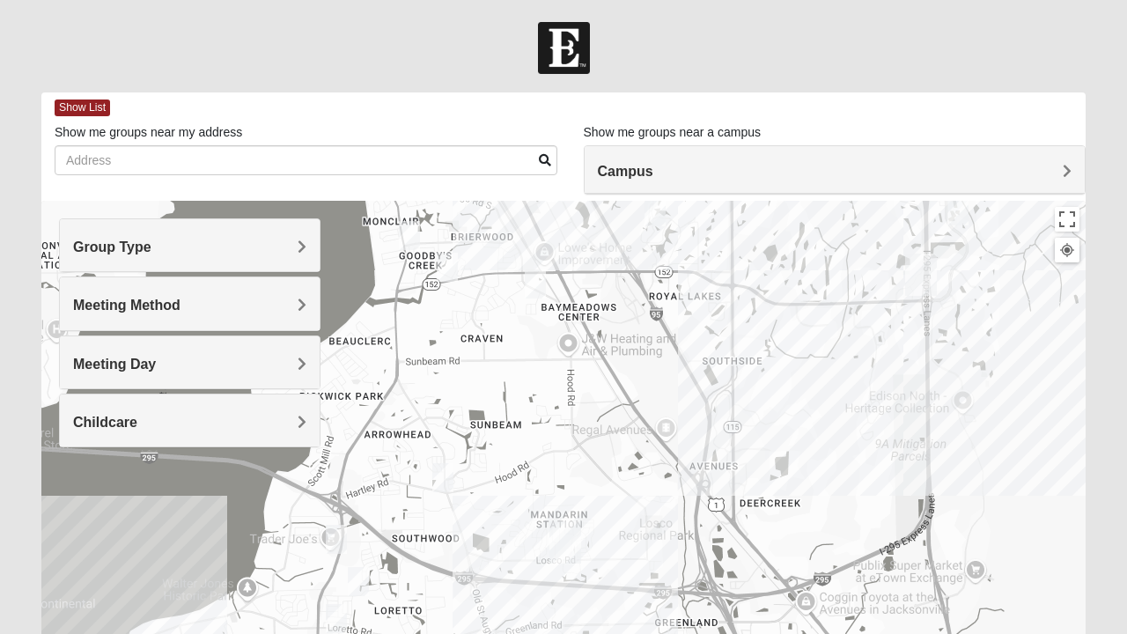
click at [122, 243] on span "Group Type" at bounding box center [112, 247] width 78 height 15
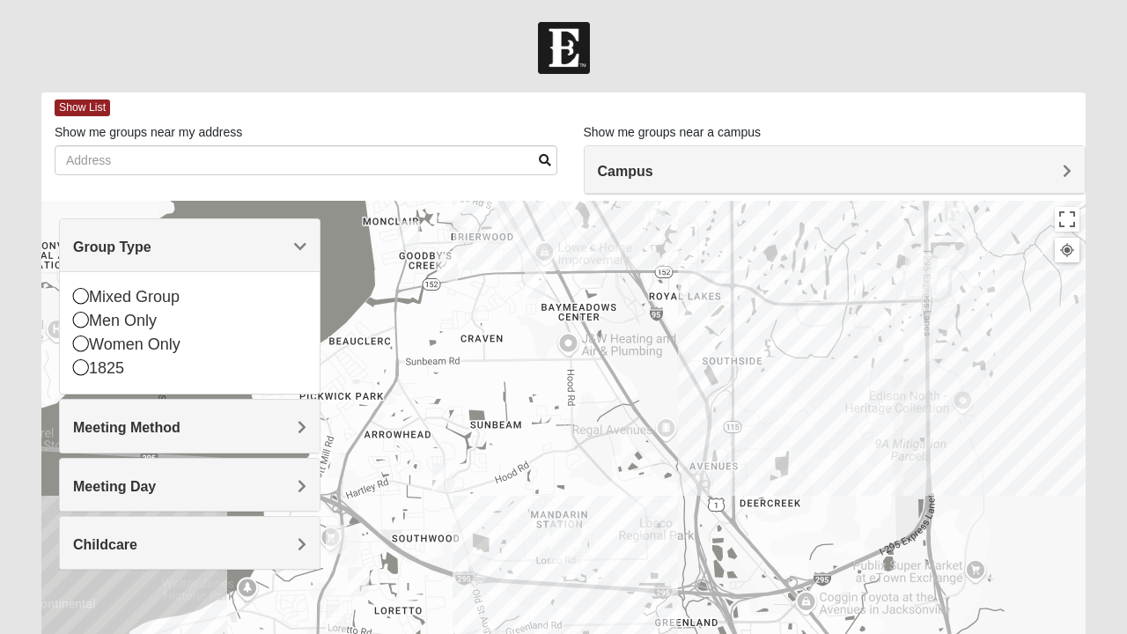
click at [101, 248] on span "Group Type" at bounding box center [112, 247] width 78 height 15
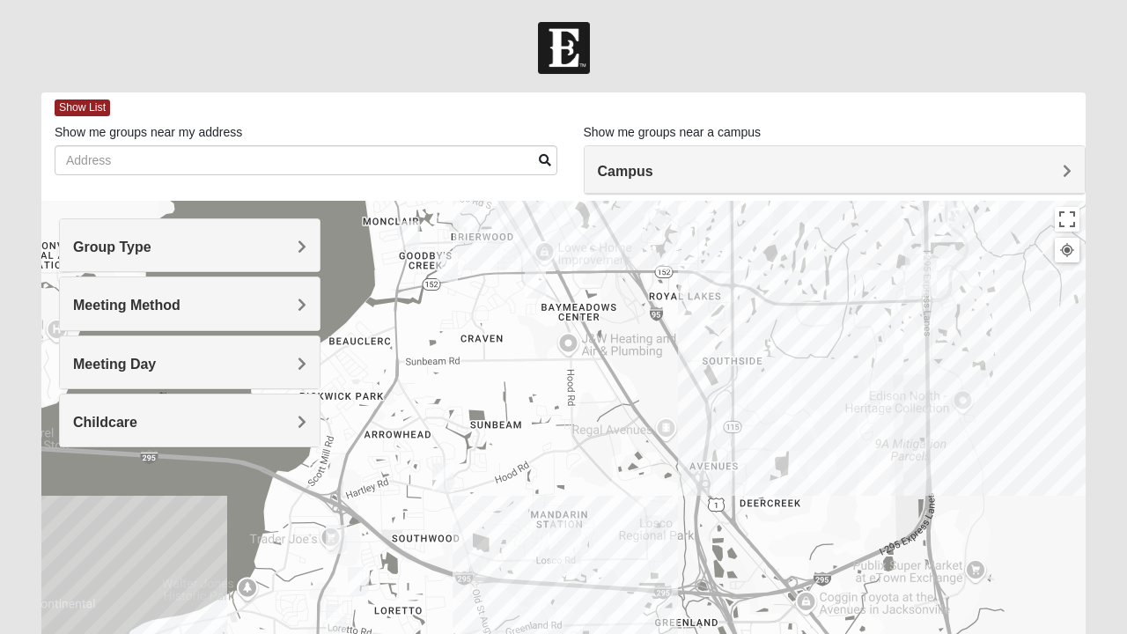
click at [88, 298] on span "Meeting Method" at bounding box center [126, 305] width 107 height 15
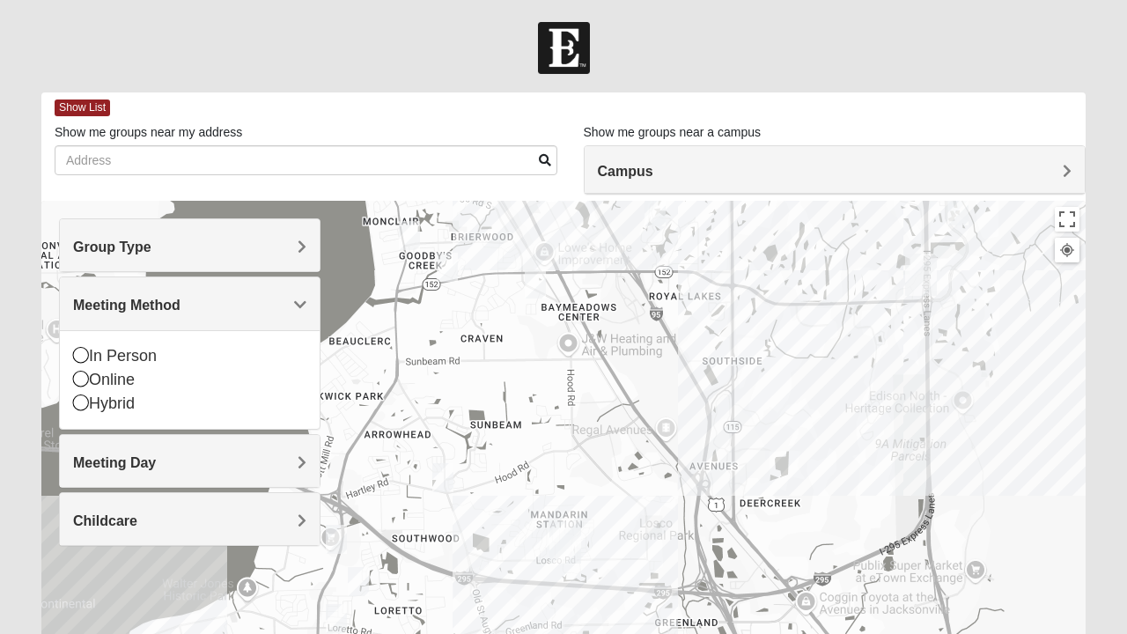
click at [94, 322] on div "Meeting Method" at bounding box center [190, 303] width 260 height 52
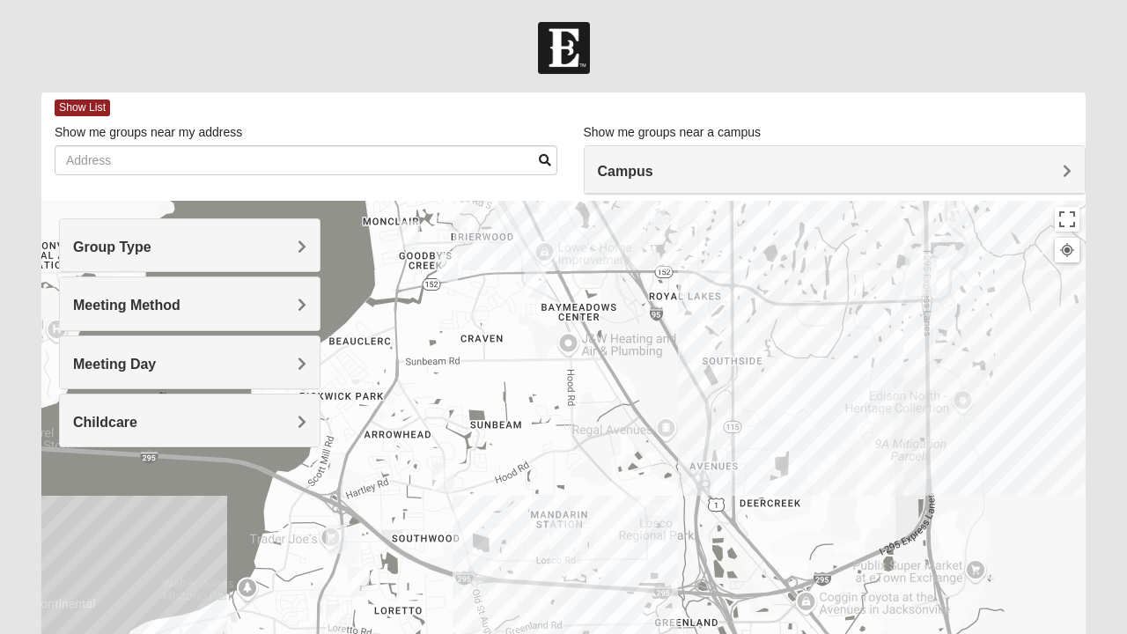
click at [93, 365] on span "Meeting Day" at bounding box center [114, 364] width 83 height 15
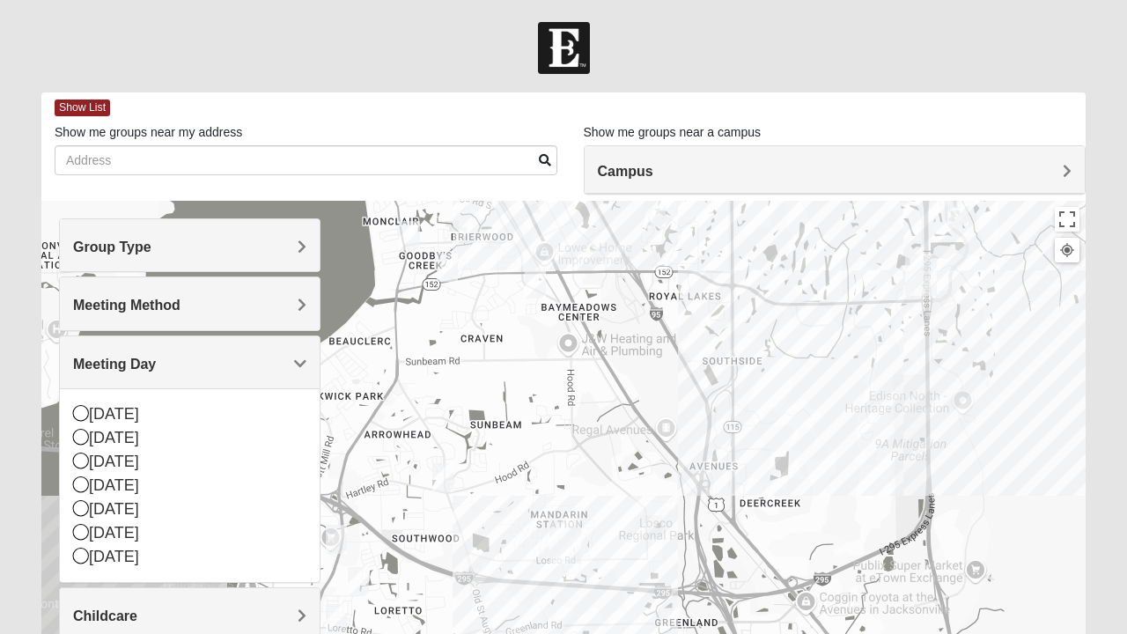
click at [97, 369] on span "Meeting Day" at bounding box center [114, 364] width 83 height 15
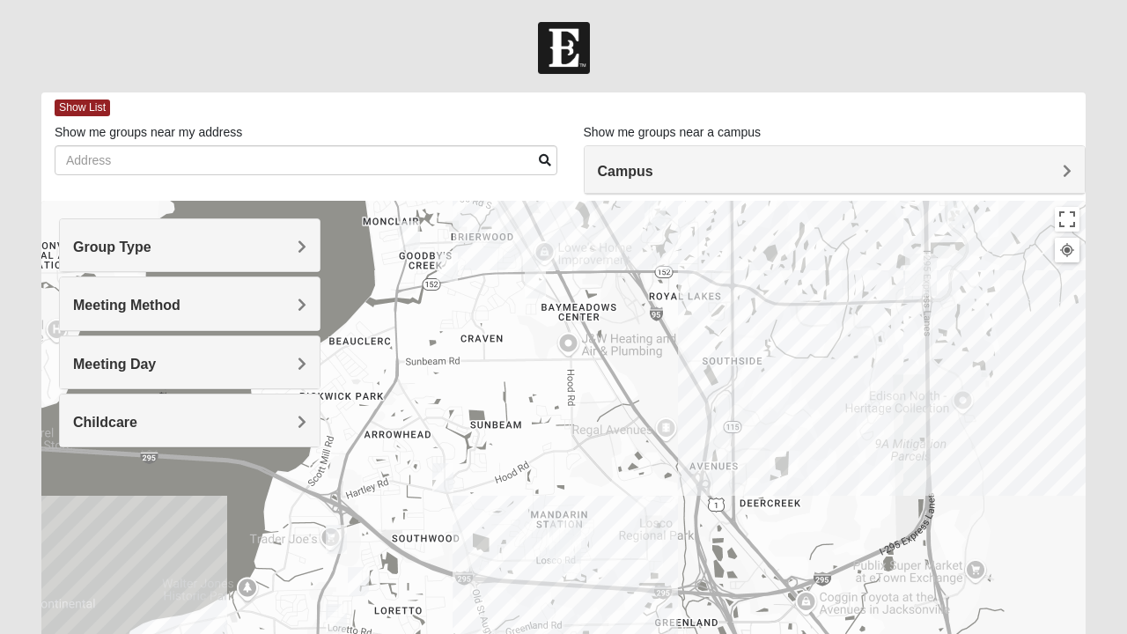
click at [105, 417] on span "Childcare" at bounding box center [105, 422] width 64 height 15
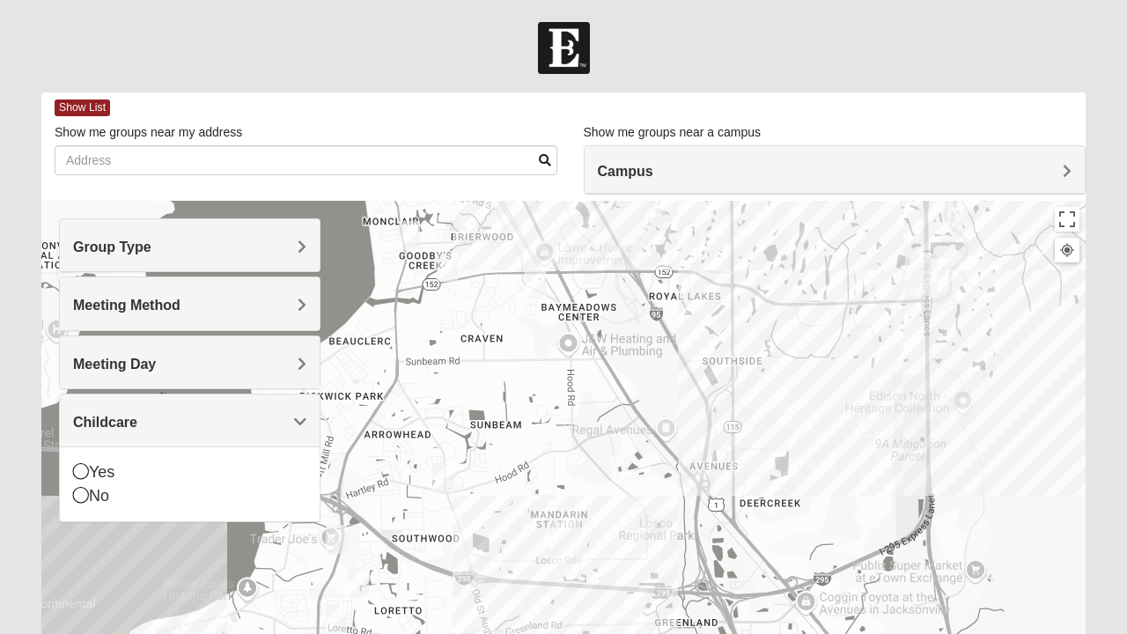
click at [102, 429] on div "Childcare" at bounding box center [190, 421] width 260 height 52
